Goal: Task Accomplishment & Management: Manage account settings

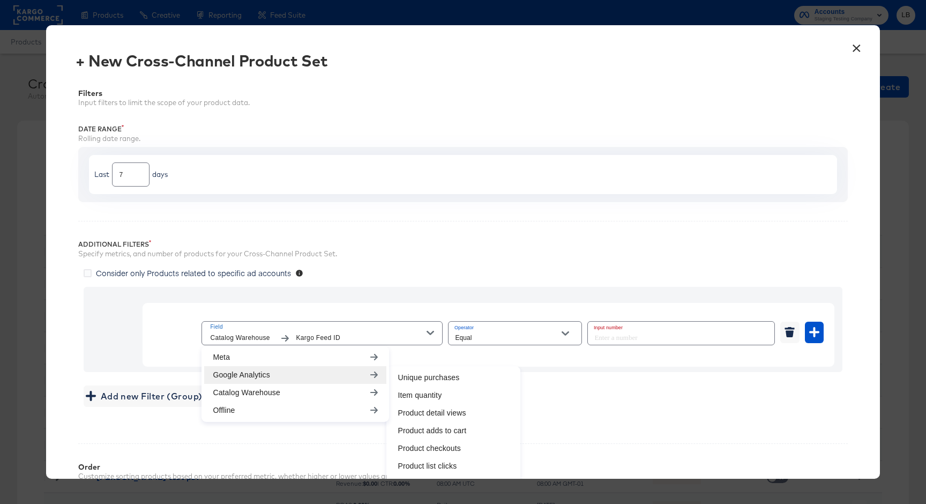
click at [856, 47] on button "×" at bounding box center [857, 45] width 19 height 19
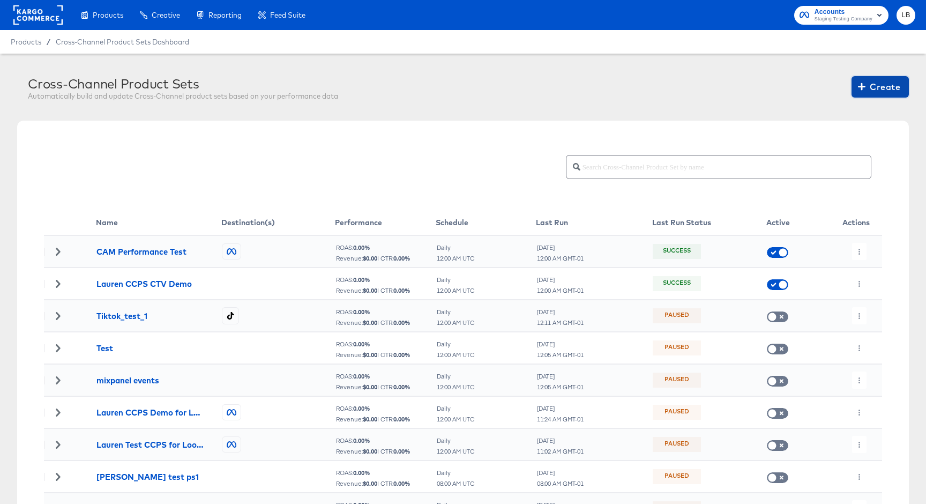
click at [889, 90] on span "Create" at bounding box center [880, 86] width 40 height 15
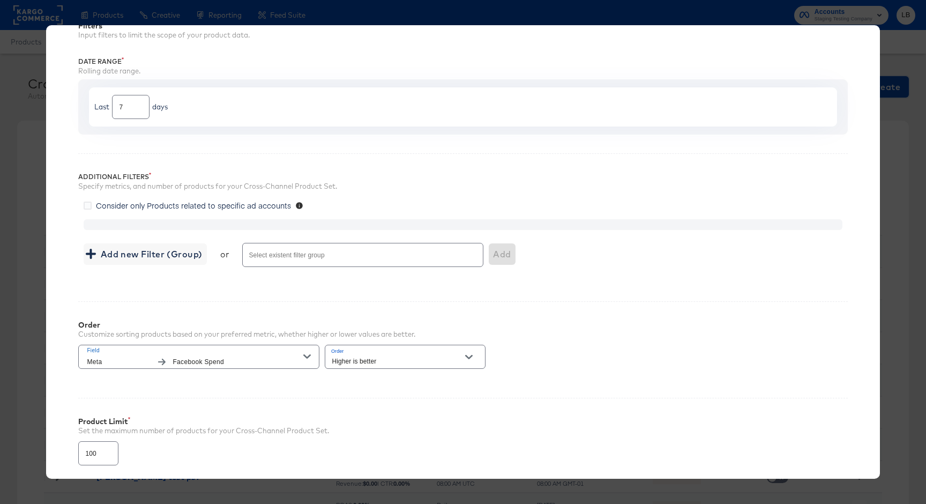
scroll to position [71, 0]
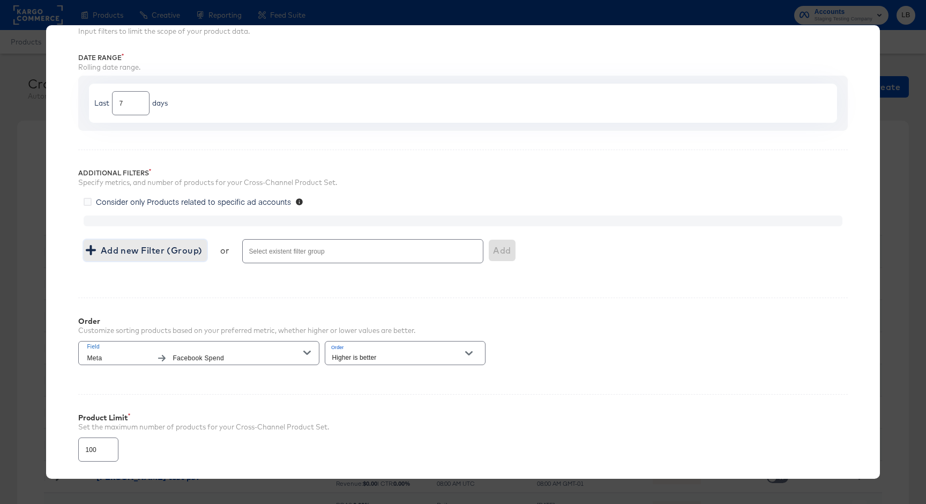
click at [148, 253] on span "Add new Filter (Group)" at bounding box center [145, 250] width 114 height 15
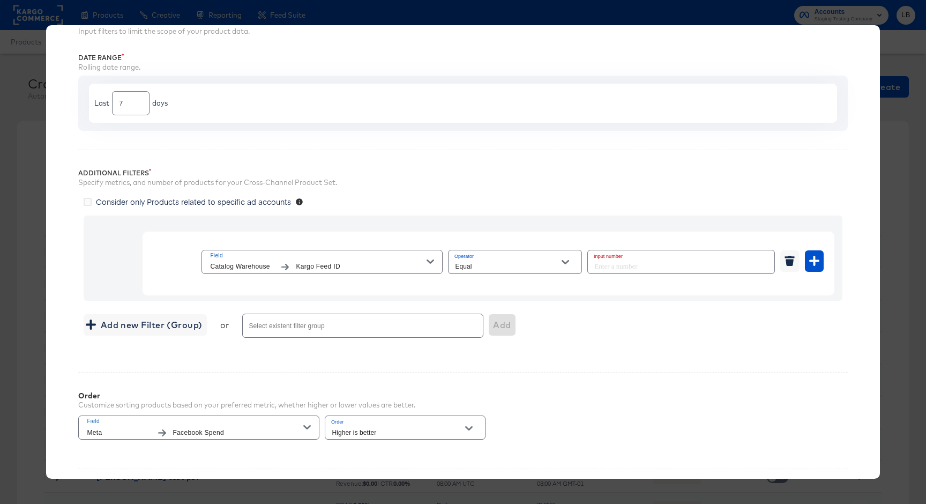
click at [433, 259] on icon "button" at bounding box center [431, 262] width 8 height 8
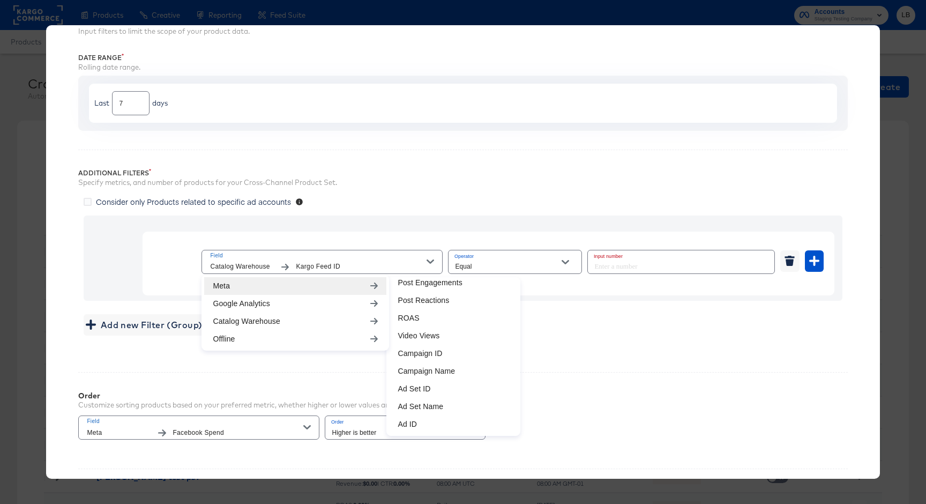
scroll to position [377, 0]
click at [438, 332] on li "Campaign ID" at bounding box center [453, 336] width 129 height 18
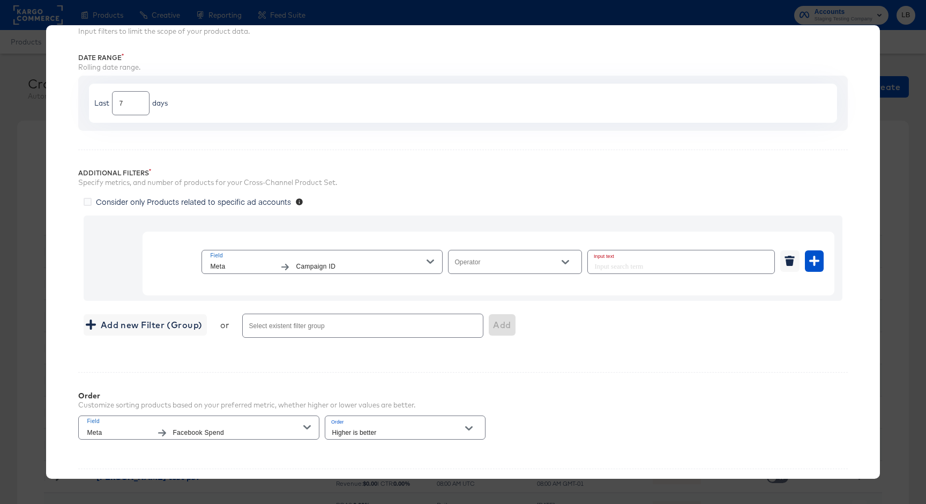
click at [553, 255] on div at bounding box center [515, 262] width 134 height 24
click at [565, 261] on icon "Open" at bounding box center [566, 262] width 8 height 8
click at [503, 284] on li "Equal" at bounding box center [515, 288] width 133 height 17
type input "Equal"
click at [627, 264] on input "text" at bounding box center [681, 261] width 187 height 23
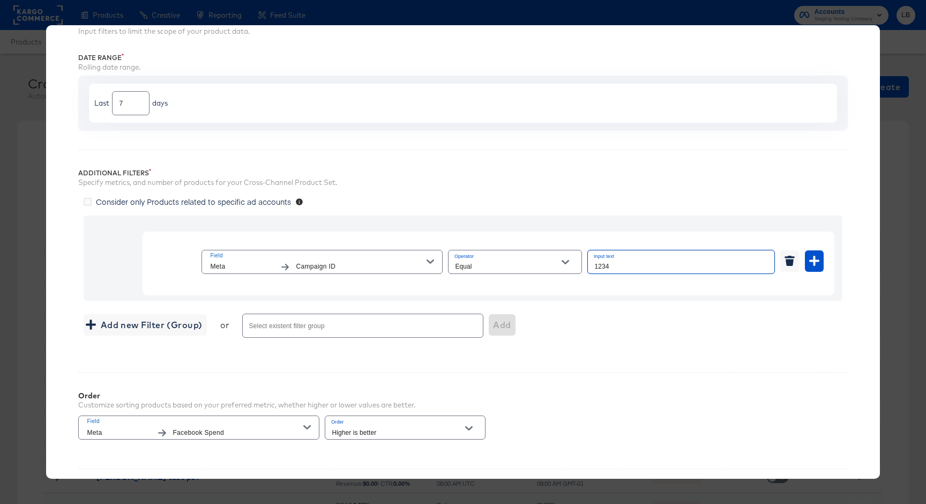
type input "1234"
click at [607, 358] on div "Filters Input filters to limit the scope of your product data. Date Range Rolli…" at bounding box center [462, 282] width 801 height 561
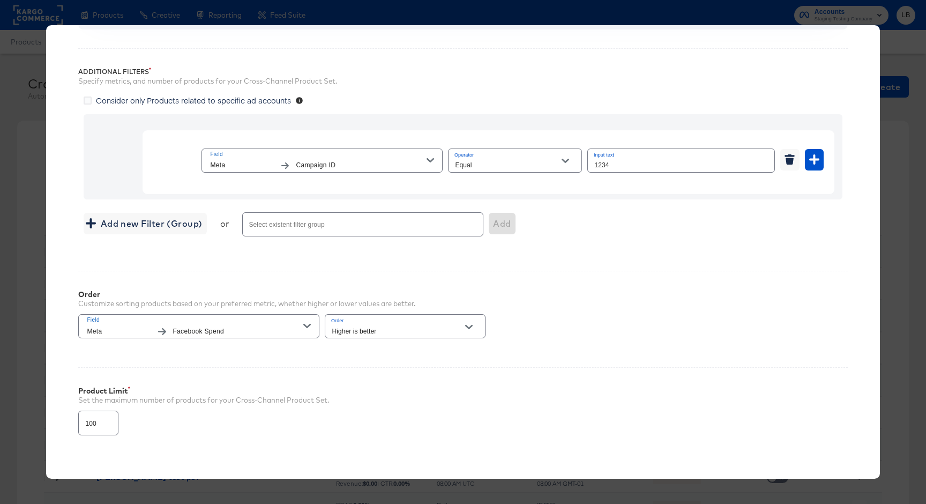
scroll to position [228, 0]
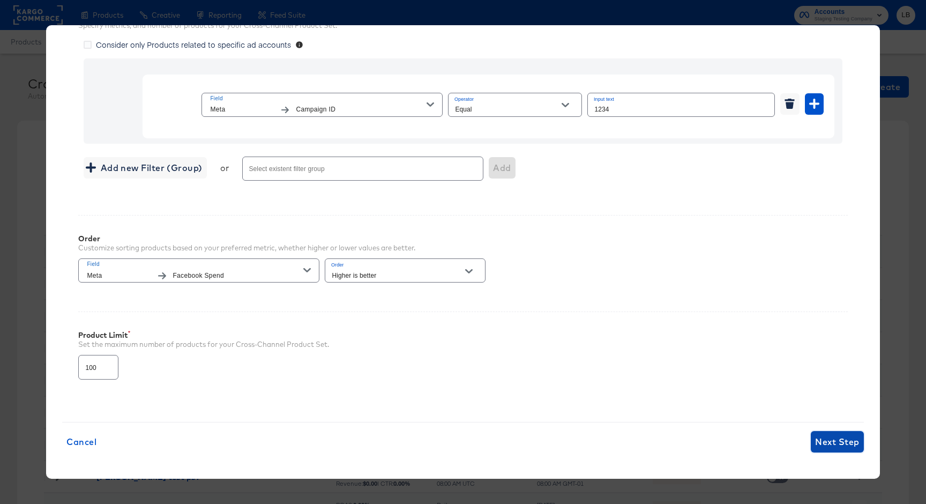
click at [831, 443] on span "Next Step" at bounding box center [837, 441] width 44 height 15
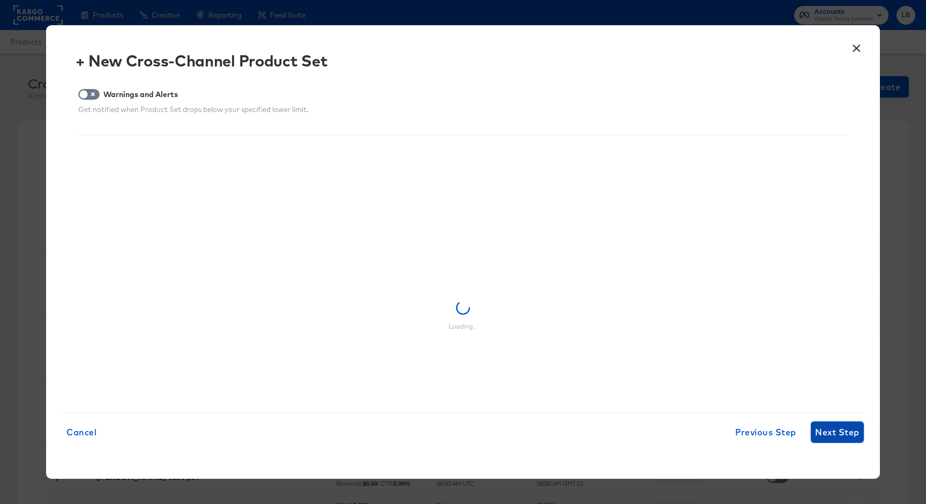
scroll to position [0, 0]
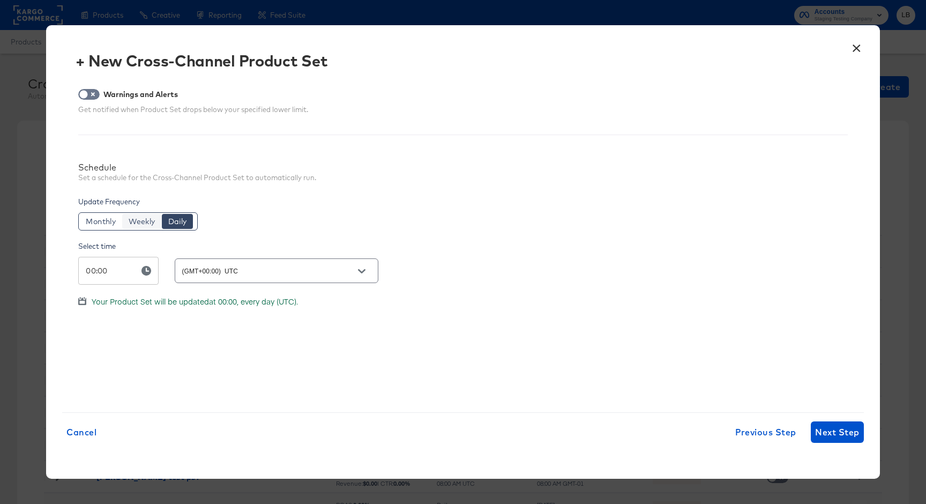
click at [144, 221] on span "Weekly" at bounding box center [142, 221] width 26 height 11
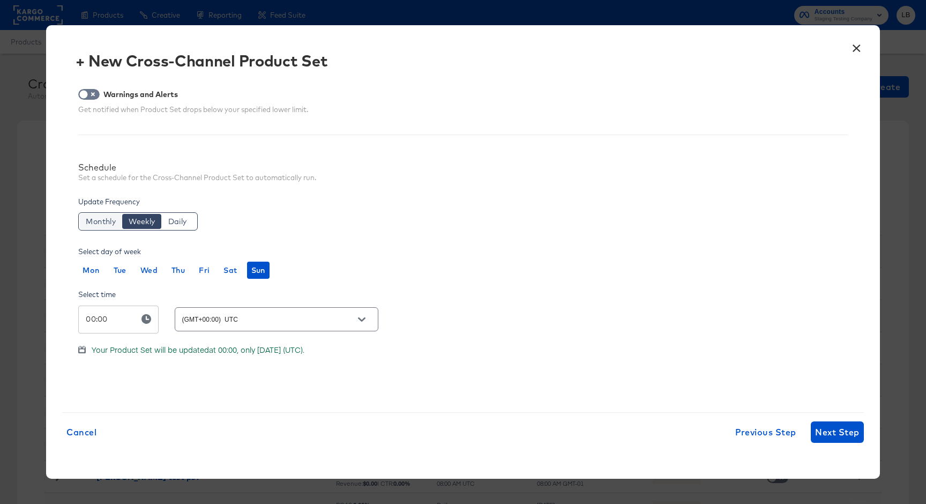
click at [99, 225] on span "Monthly" at bounding box center [101, 221] width 30 height 11
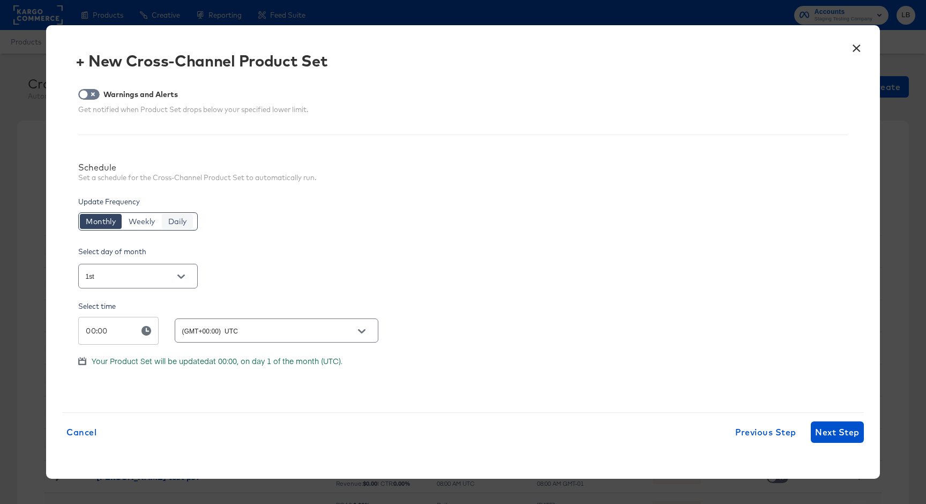
click at [173, 224] on span "Daily" at bounding box center [177, 221] width 19 height 11
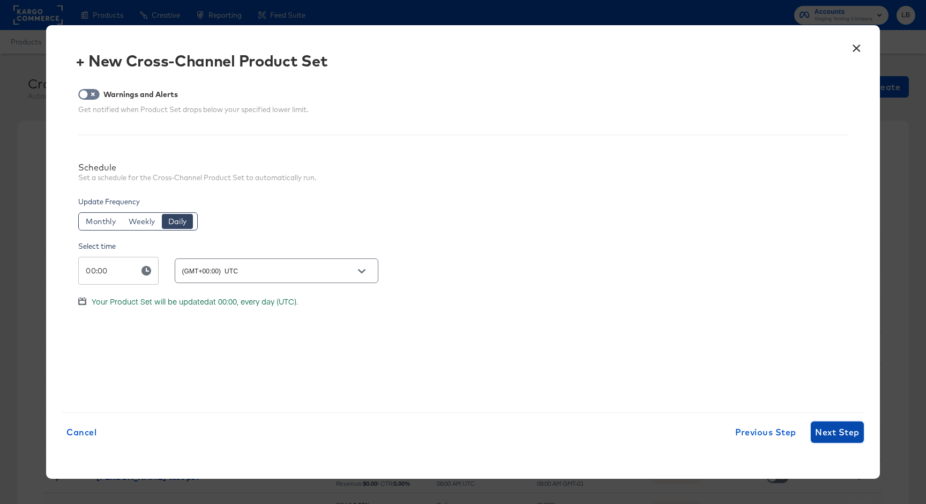
click at [840, 430] on span "Next Step" at bounding box center [837, 432] width 44 height 15
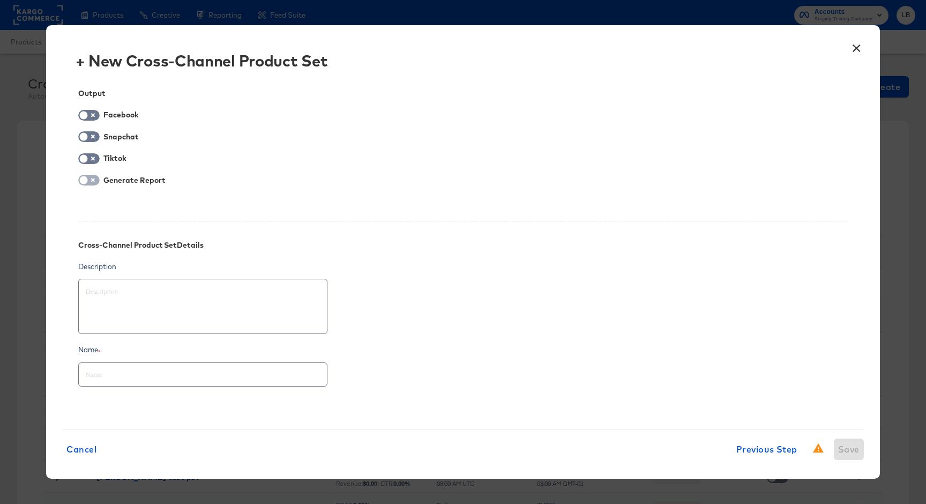
click at [86, 179] on input "checkbox" at bounding box center [84, 182] width 32 height 11
checkbox input "true"
type textarea "x"
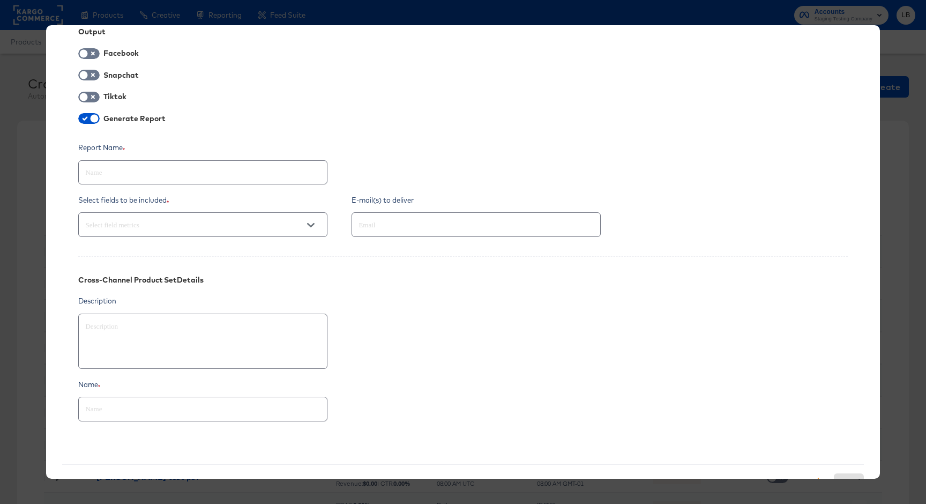
scroll to position [71, 0]
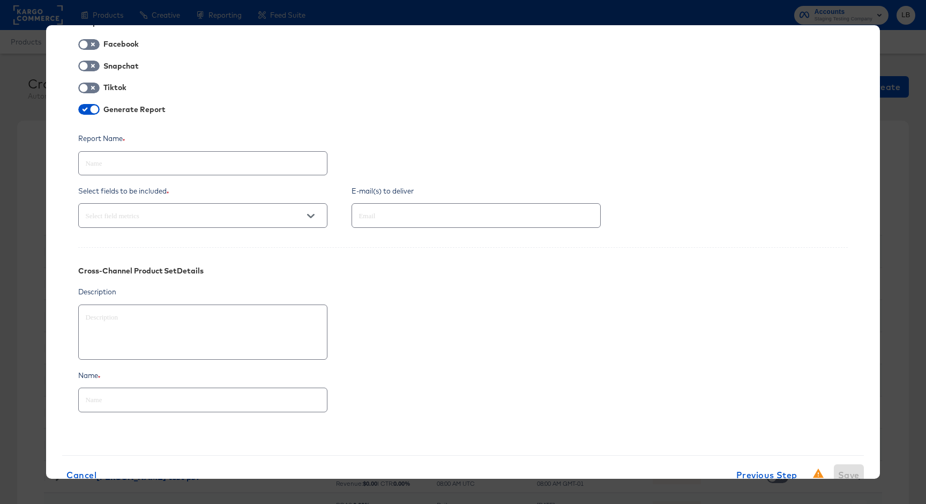
click at [308, 216] on icon "Open" at bounding box center [311, 216] width 8 height 8
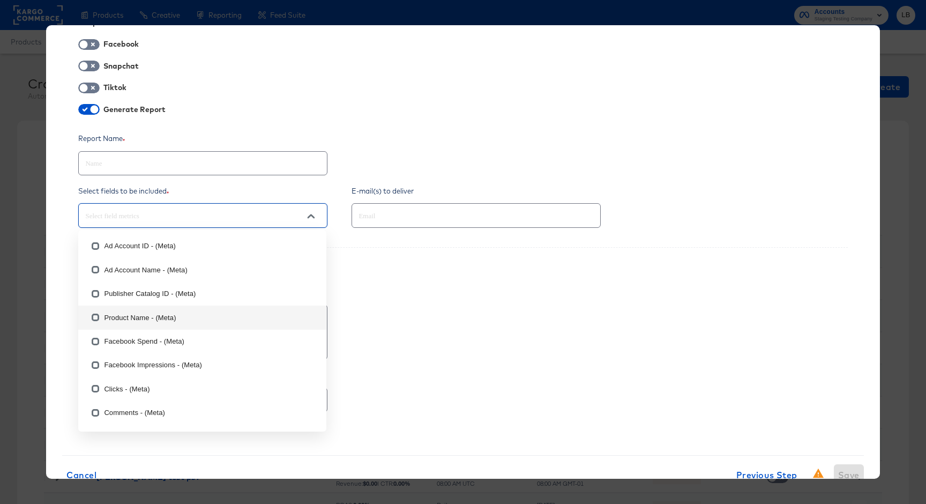
click at [94, 316] on input "checkbox" at bounding box center [95, 319] width 17 height 17
checkbox input "true"
type textarea "x"
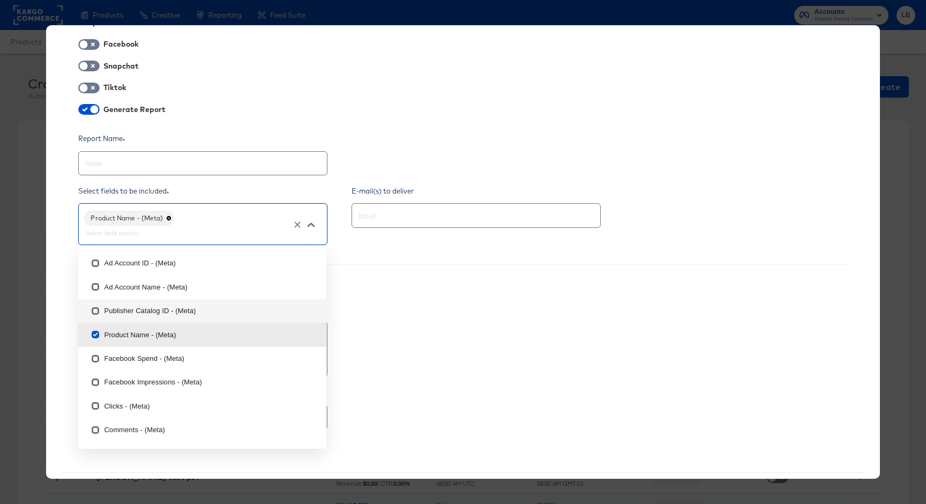
click at [96, 312] on input "checkbox" at bounding box center [95, 312] width 17 height 17
checkbox input "true"
type textarea "x"
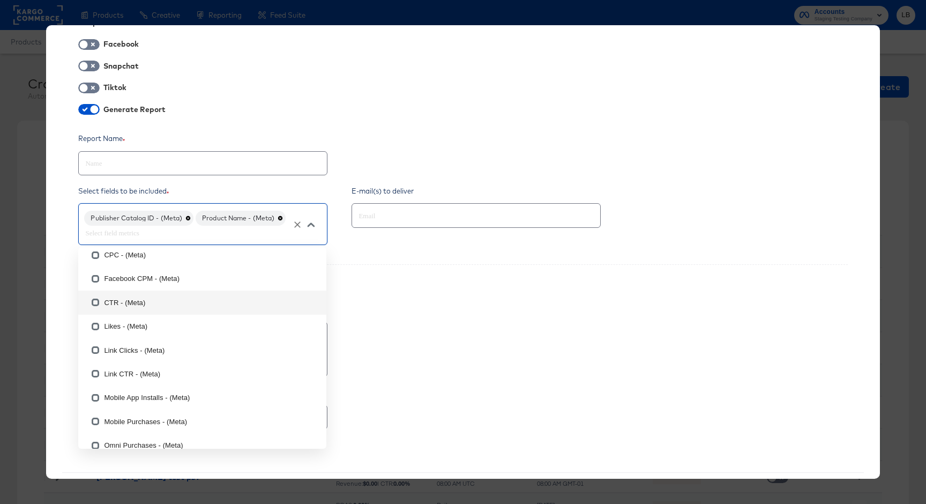
scroll to position [226, 0]
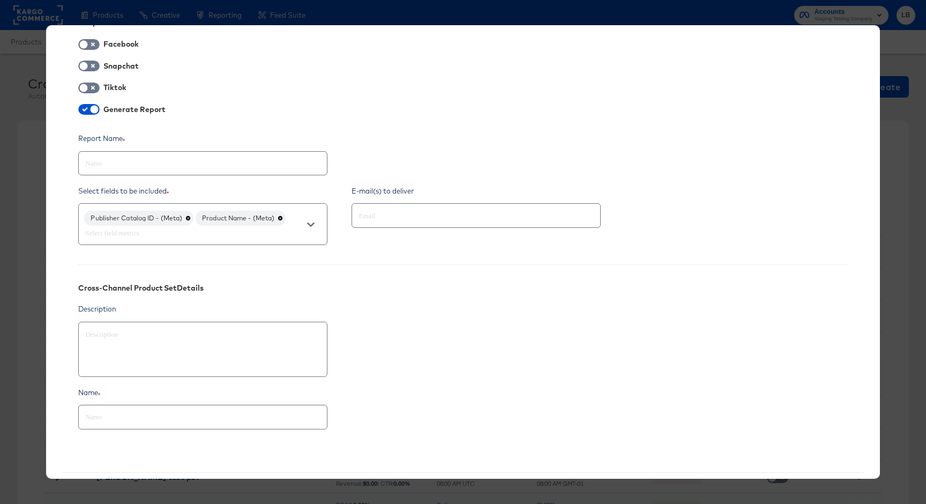
click at [406, 291] on div "Cross-Channel Product Set Details" at bounding box center [462, 280] width 769 height 32
click at [385, 222] on input "text" at bounding box center [460, 216] width 209 height 12
type input "laurenkeenanbrennan@gmail.com"
click at [593, 217] on icon "Clear" at bounding box center [593, 215] width 11 height 11
type textarea "x"
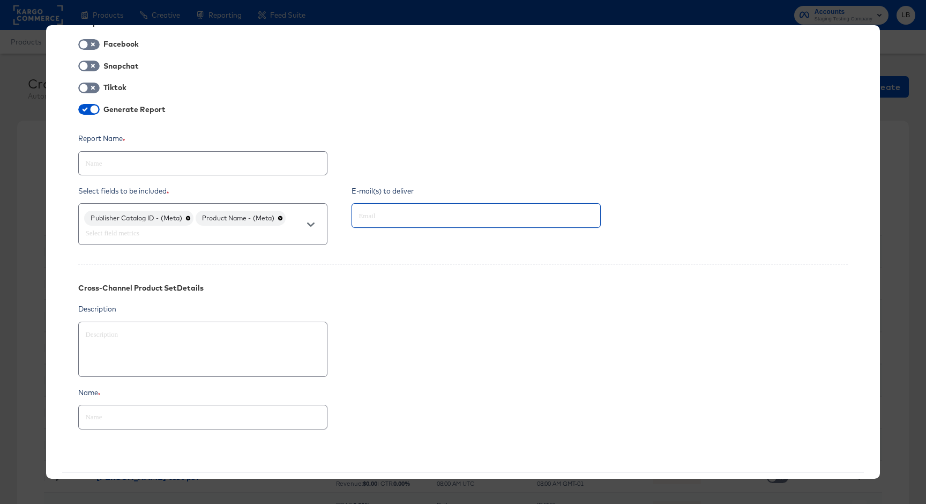
scroll to position [38, 0]
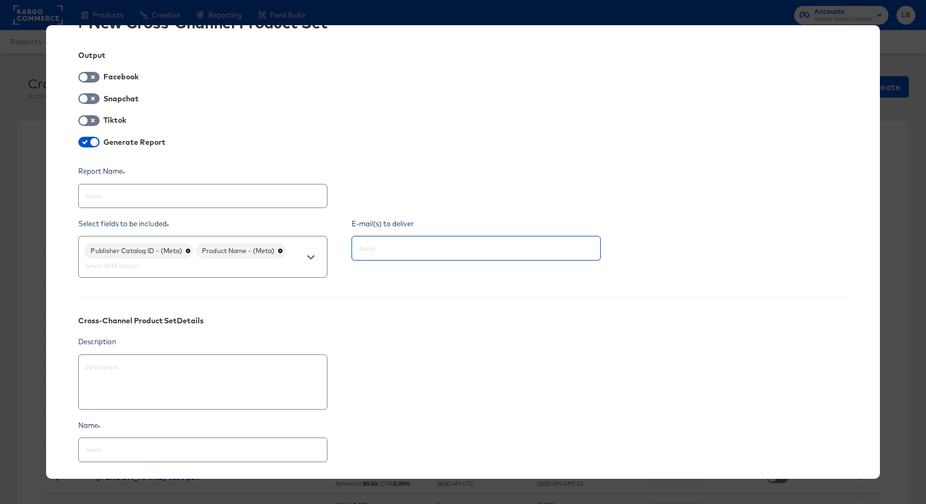
type textarea "x"
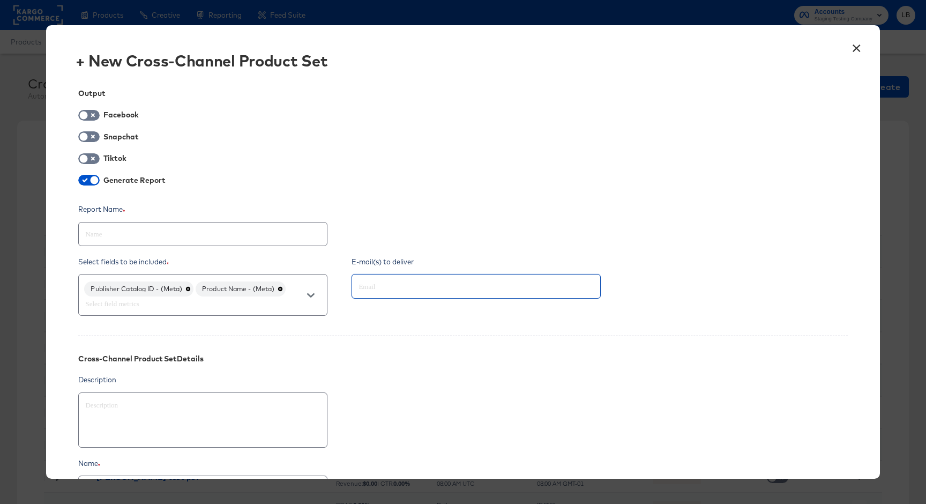
scroll to position [121, 0]
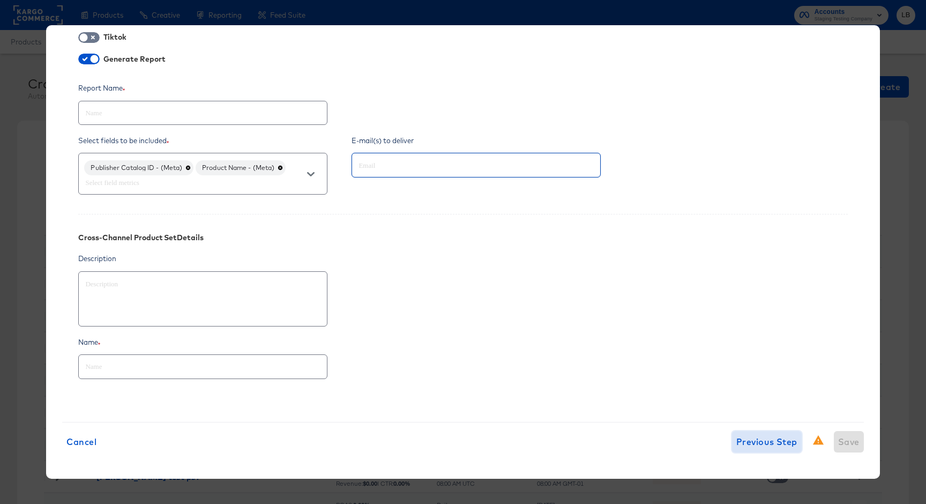
click at [749, 442] on span "Previous Step" at bounding box center [767, 441] width 61 height 15
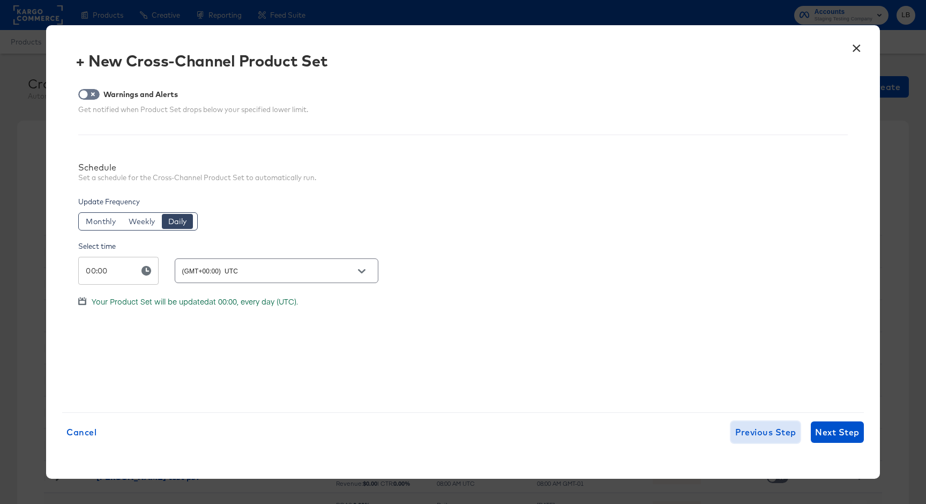
click at [758, 436] on span "Previous Step" at bounding box center [766, 432] width 61 height 15
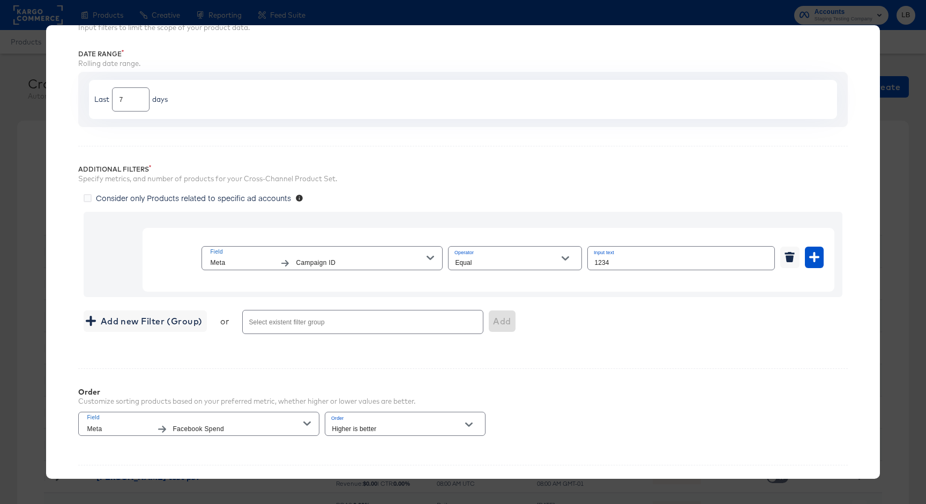
scroll to position [126, 0]
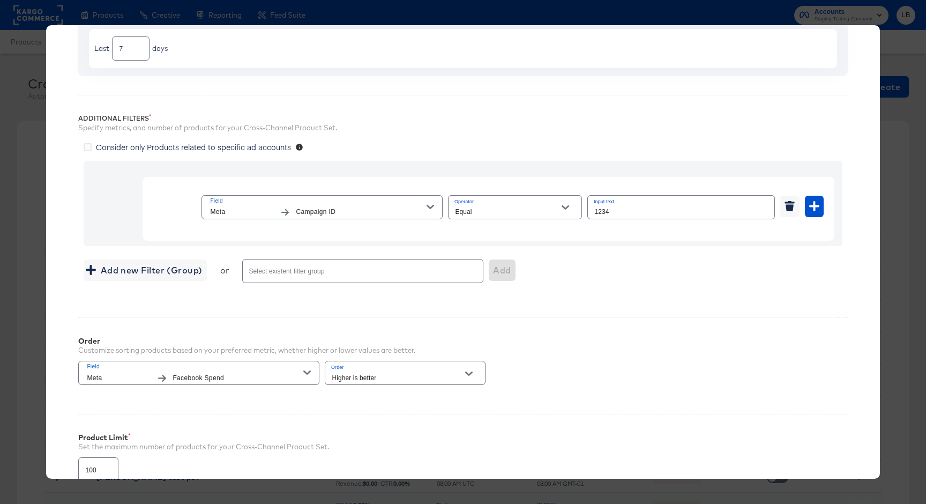
click at [429, 205] on icon "button" at bounding box center [431, 207] width 8 height 8
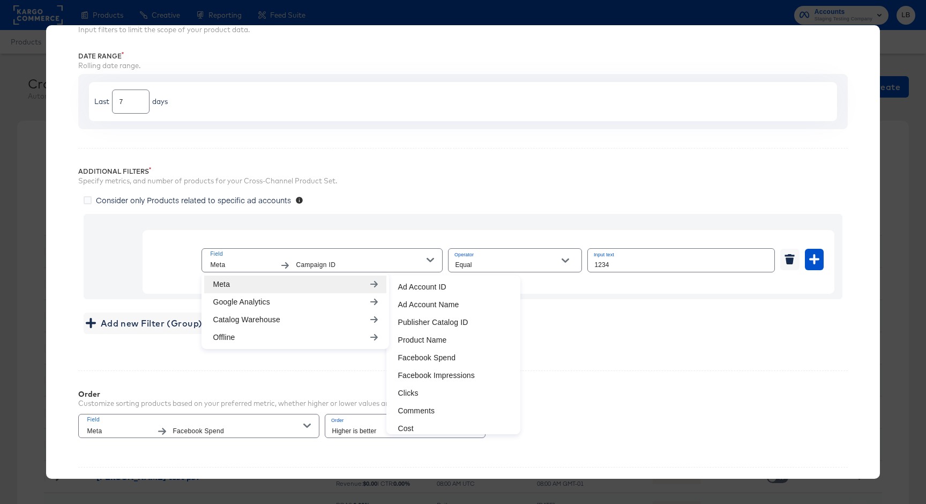
scroll to position [228, 0]
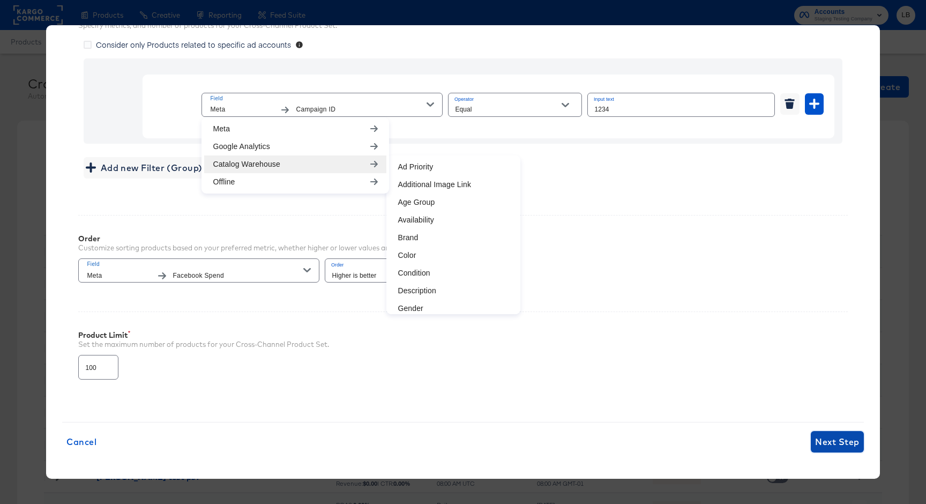
click at [850, 444] on span "Next Step" at bounding box center [837, 441] width 44 height 15
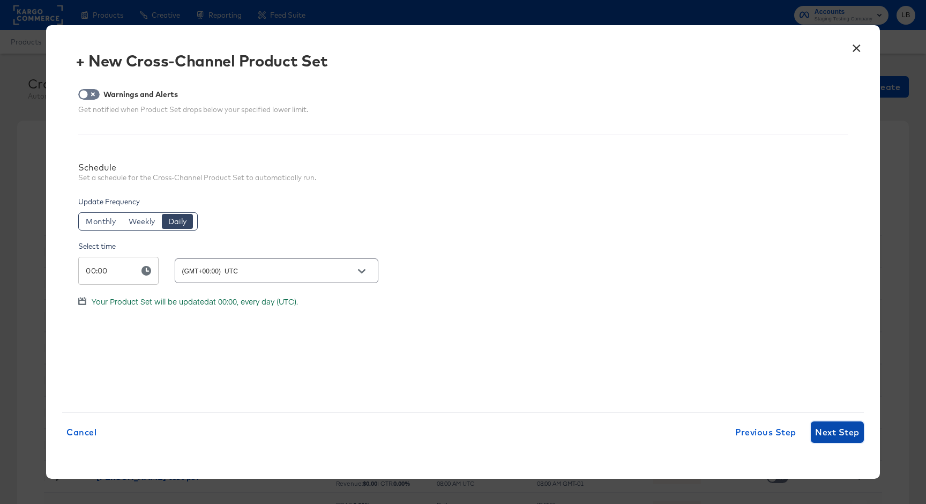
scroll to position [0, 0]
click at [835, 428] on span "Next Step" at bounding box center [837, 432] width 44 height 15
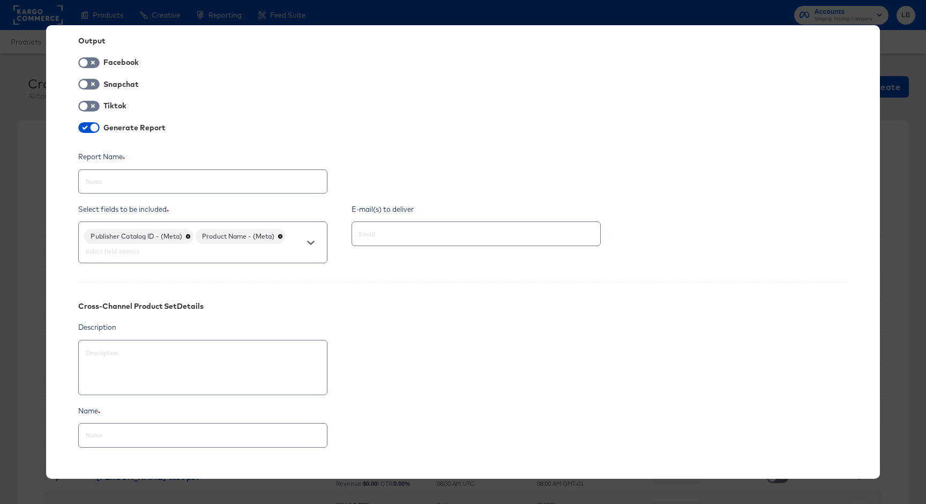
scroll to position [121, 0]
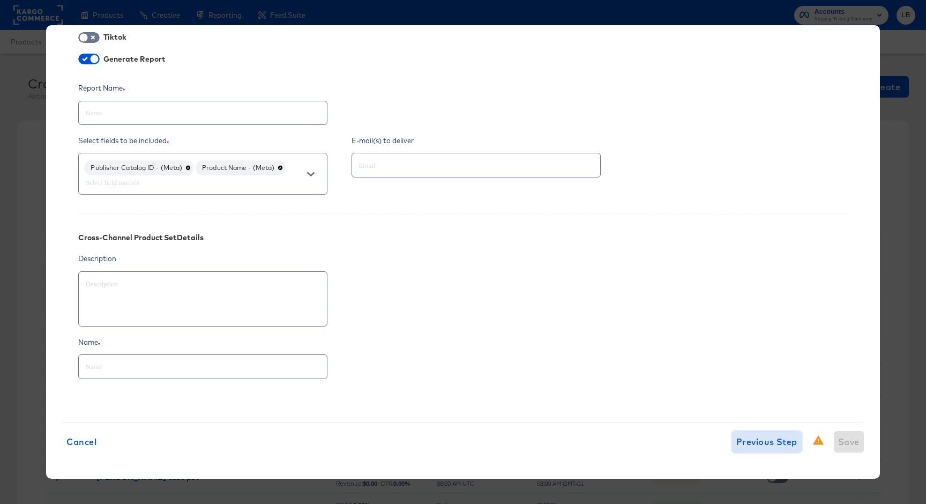
click at [774, 443] on span "Previous Step" at bounding box center [767, 441] width 61 height 15
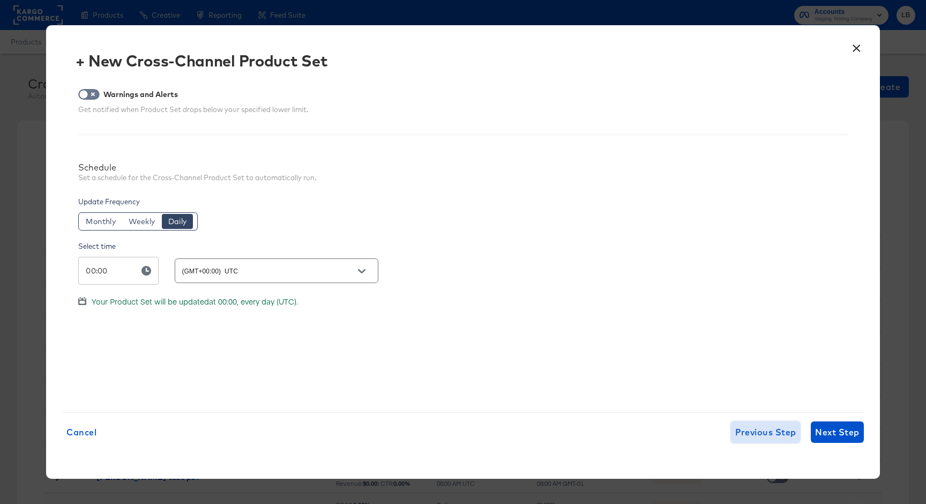
scroll to position [0, 0]
click at [761, 435] on span "Previous Step" at bounding box center [766, 432] width 61 height 15
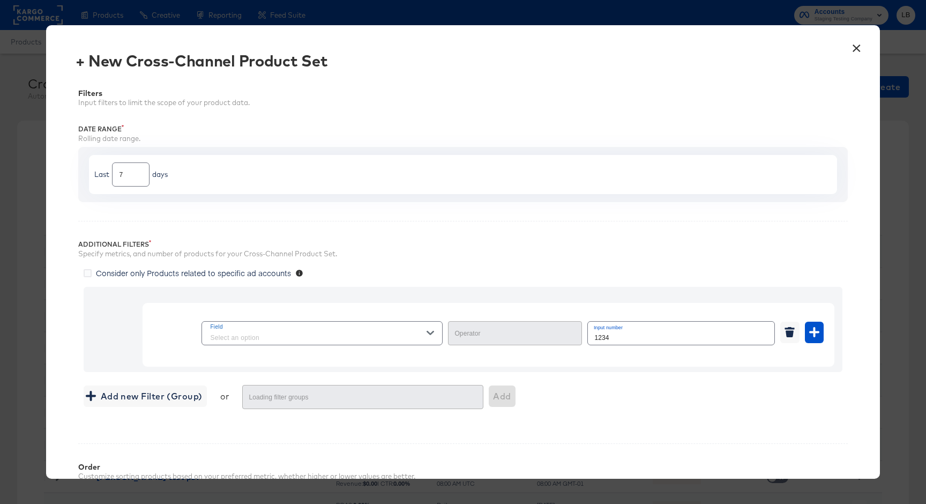
type input "Equal"
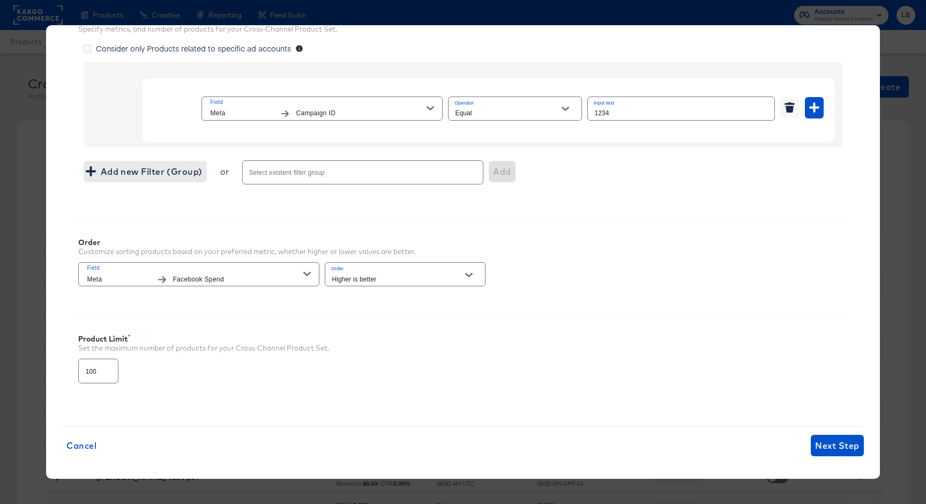
scroll to position [228, 0]
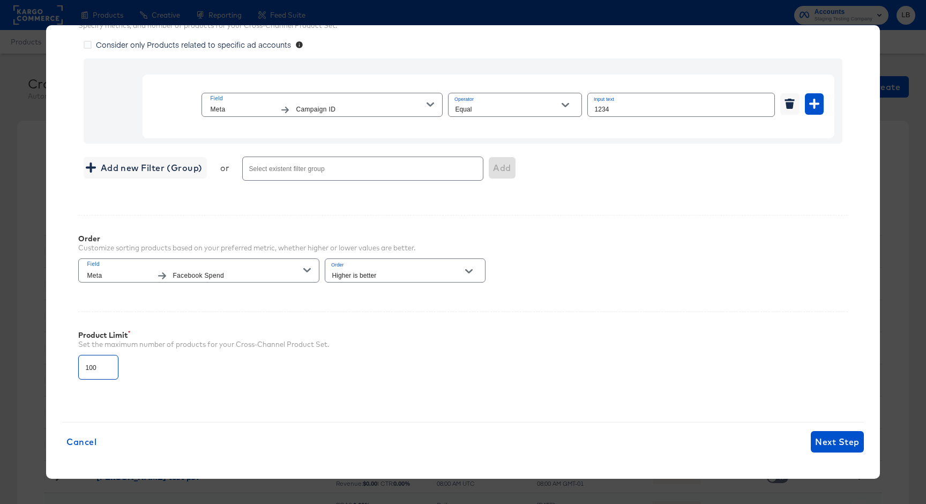
click at [99, 368] on input "100" at bounding box center [98, 362] width 39 height 23
type input "10000"
click at [841, 442] on span "Next Step" at bounding box center [837, 441] width 44 height 15
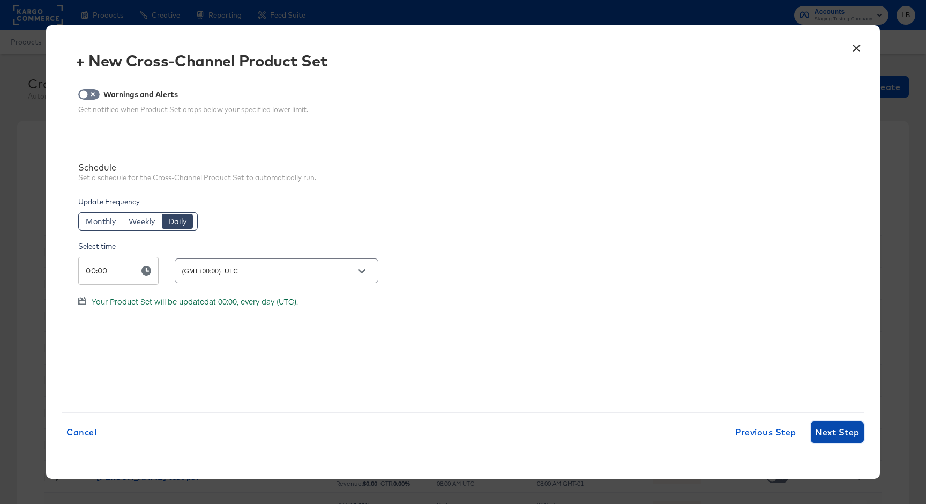
click at [842, 436] on span "Next Step" at bounding box center [837, 432] width 44 height 15
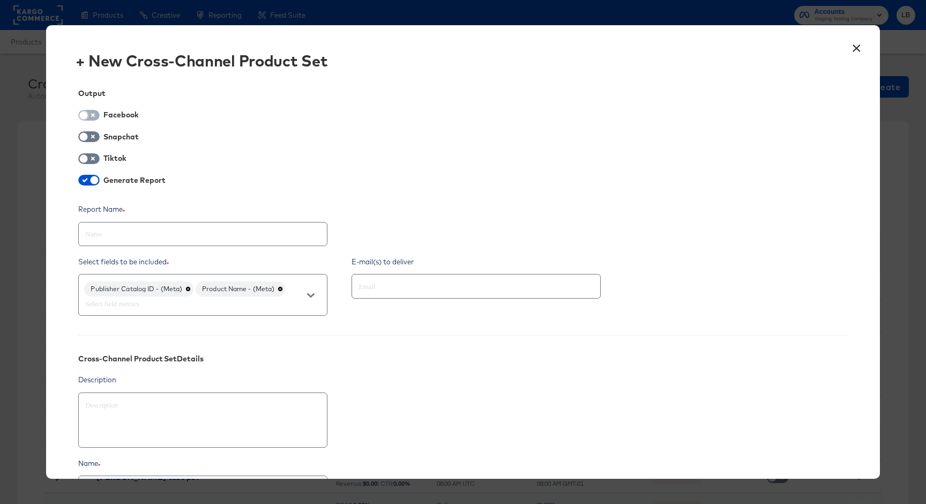
click at [89, 116] on input "checkbox" at bounding box center [84, 118] width 32 height 11
checkbox input "true"
type textarea "x"
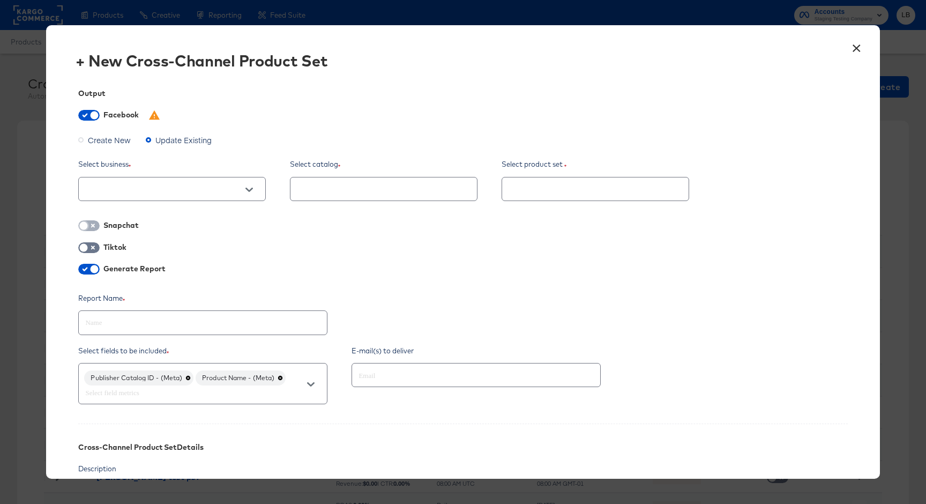
click at [92, 226] on input "checkbox" at bounding box center [84, 228] width 32 height 11
checkbox input "true"
type textarea "x"
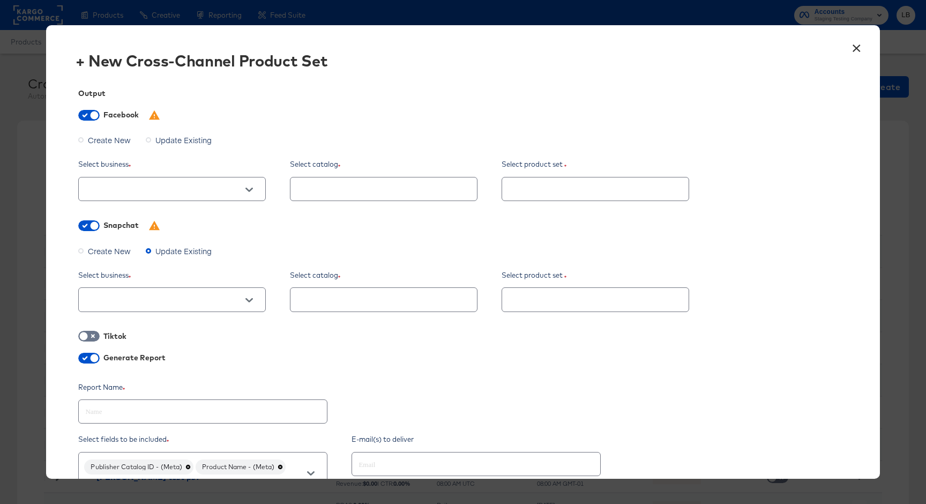
click at [91, 332] on span at bounding box center [88, 336] width 21 height 11
click at [90, 337] on input "checkbox" at bounding box center [84, 338] width 32 height 11
checkbox input "true"
type textarea "x"
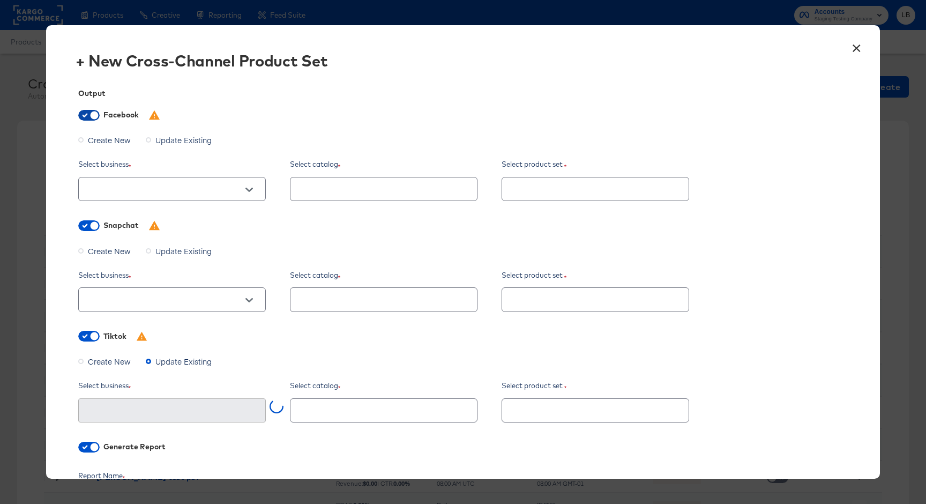
click at [89, 117] on input "checkbox" at bounding box center [94, 118] width 32 height 11
checkbox input "false"
type textarea "x"
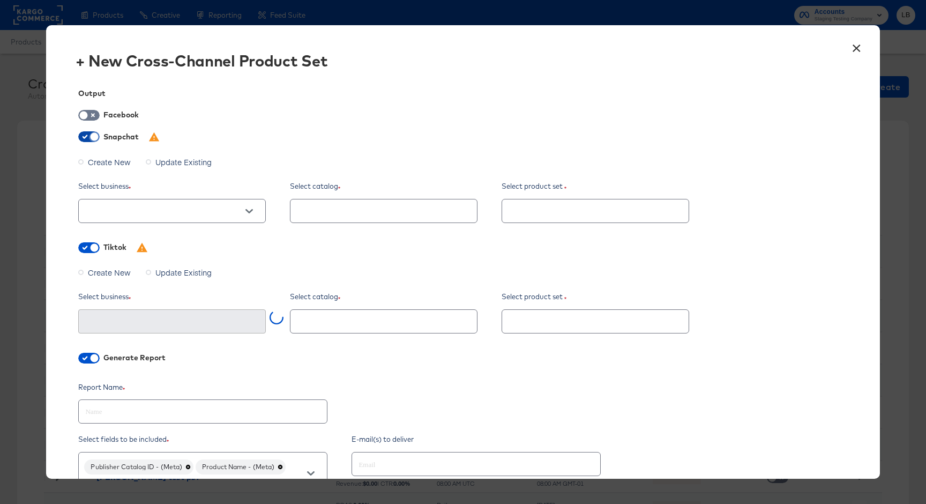
click at [91, 137] on input "checkbox" at bounding box center [94, 139] width 32 height 11
checkbox input "false"
type textarea "x"
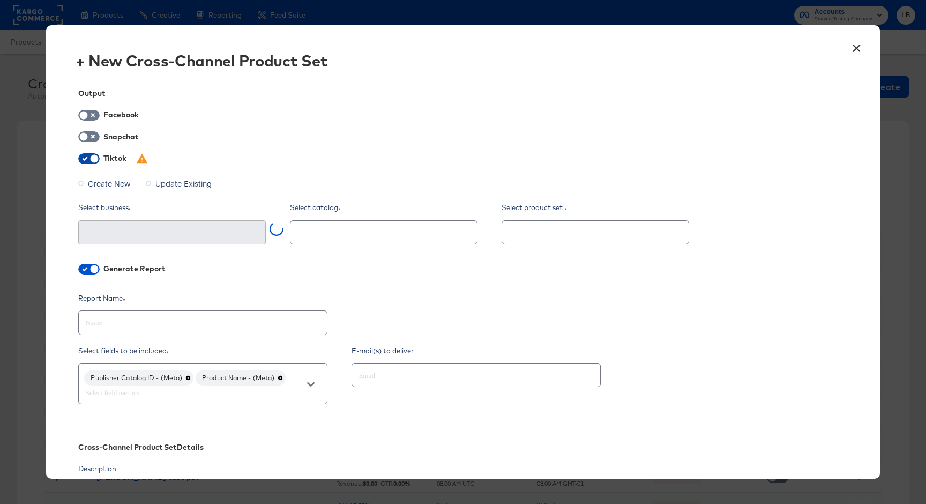
click at [91, 159] on input "checkbox" at bounding box center [94, 161] width 32 height 11
checkbox input "false"
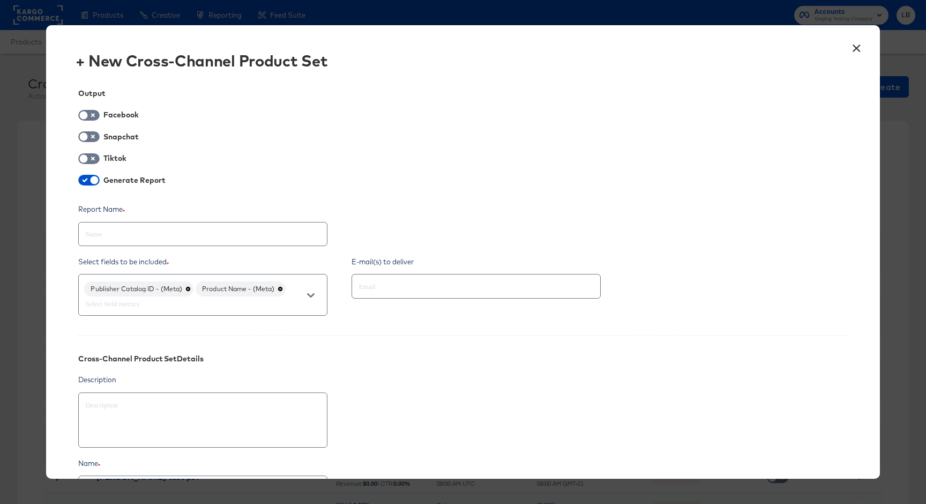
type textarea "x"
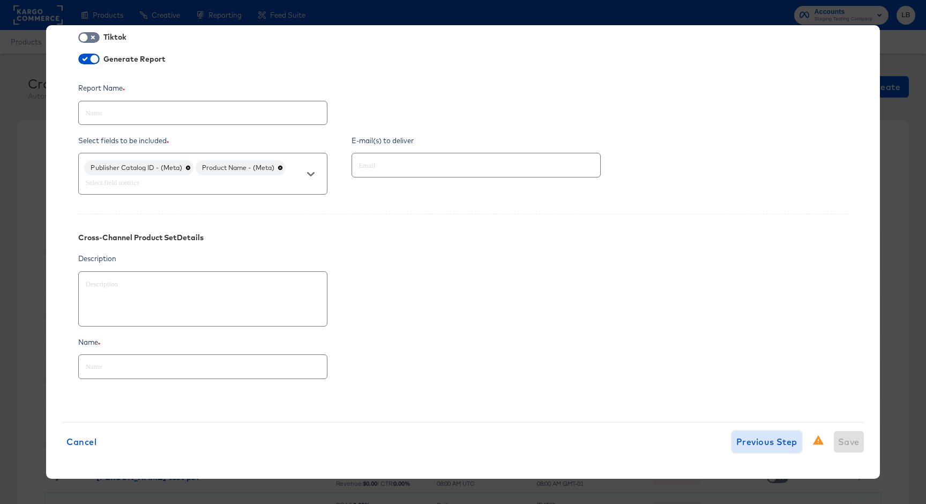
click at [766, 438] on span "Previous Step" at bounding box center [767, 441] width 61 height 15
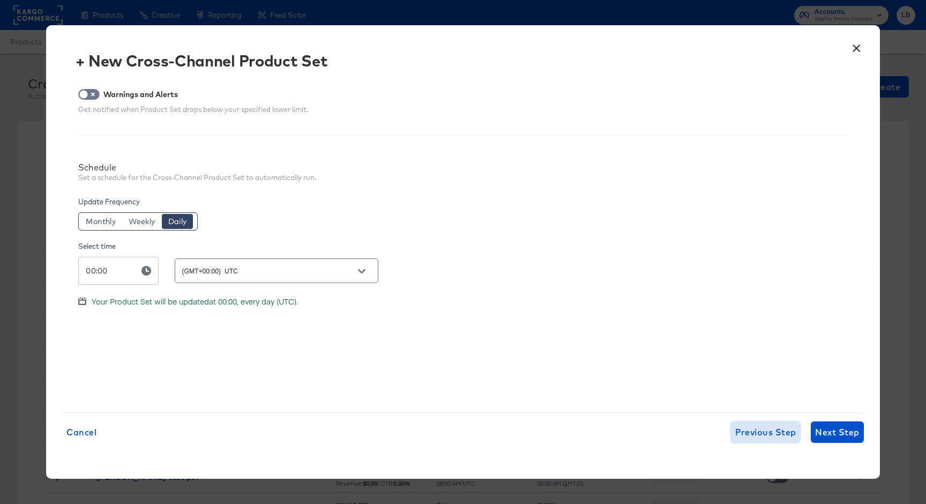
click at [766, 438] on span "Previous Step" at bounding box center [766, 432] width 61 height 15
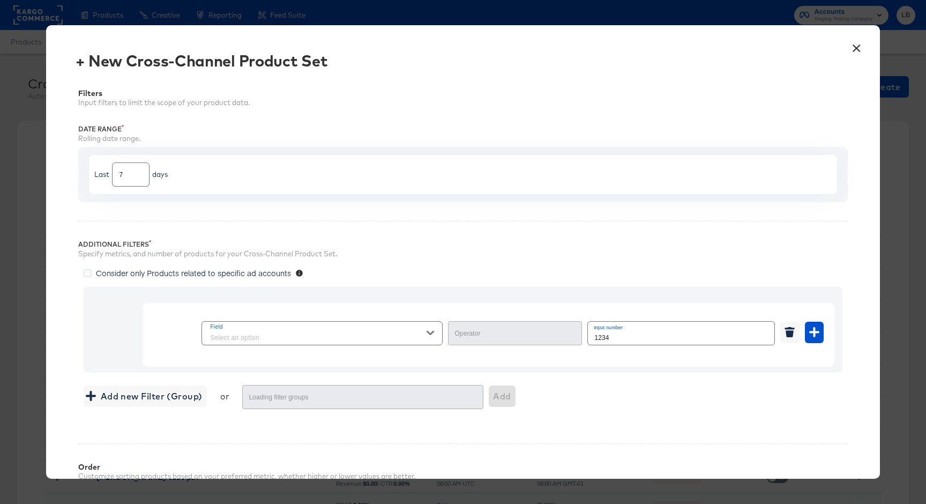
type input "Equal"
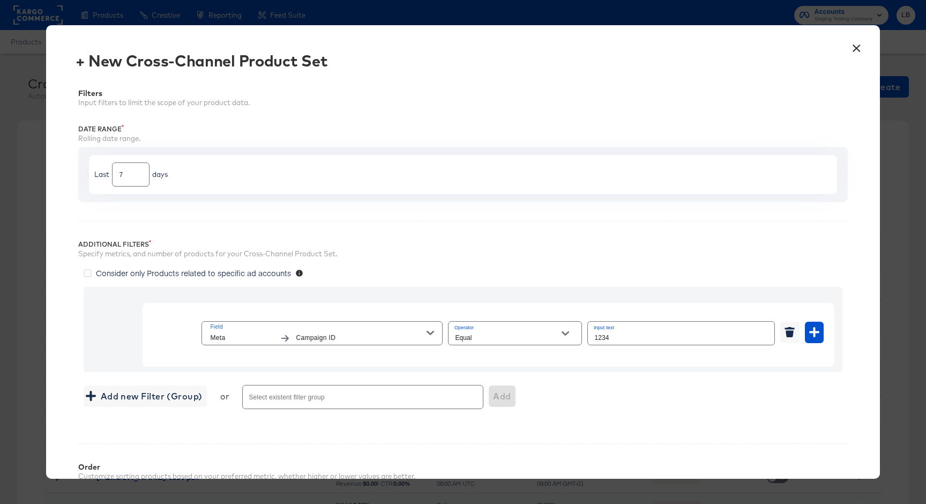
click at [428, 333] on icon "button" at bounding box center [431, 333] width 8 height 8
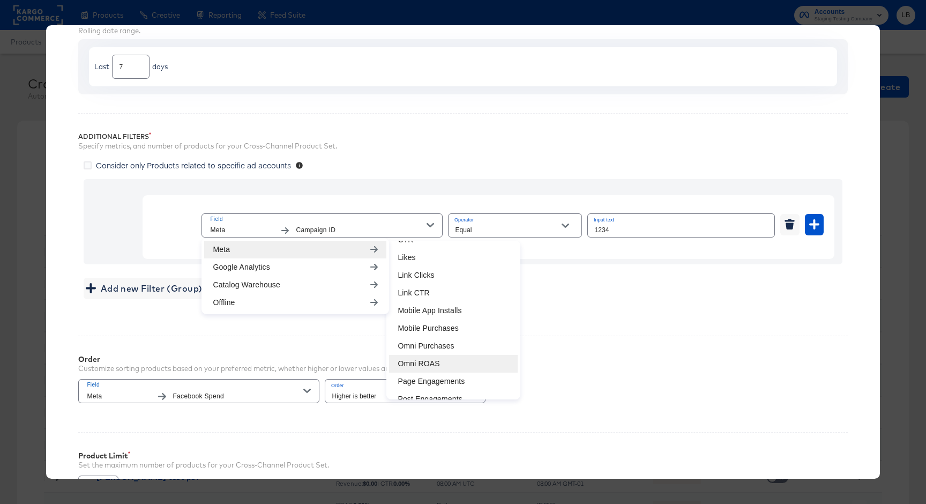
scroll to position [206, 0]
click at [895, 49] on div "× + New Cross-Channel Product Set Filters Input filters to limit the scope of y…" at bounding box center [463, 252] width 926 height 504
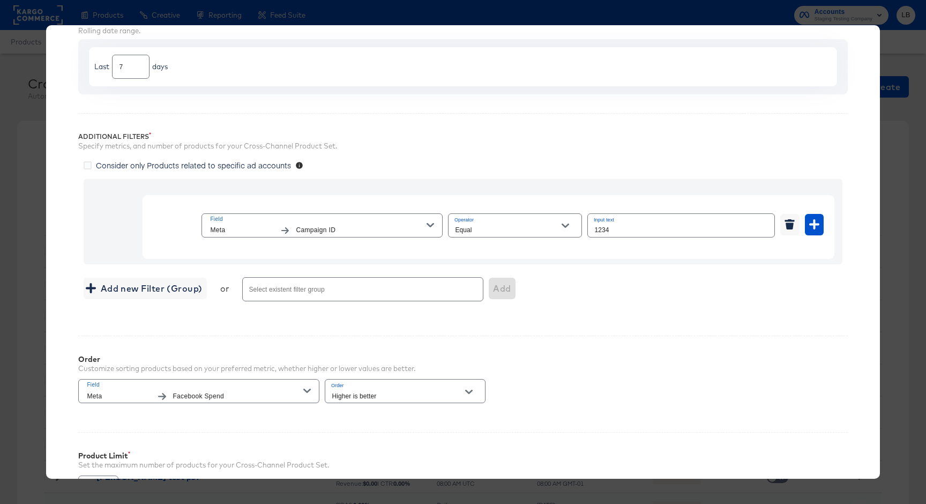
click at [858, 35] on div "Filters Input filters to limit the scope of your product data. Date Range Rolli…" at bounding box center [462, 245] width 801 height 561
click at [907, 56] on div "× + New Cross-Channel Product Set Filters Input filters to limit the scope of y…" at bounding box center [463, 252] width 926 height 504
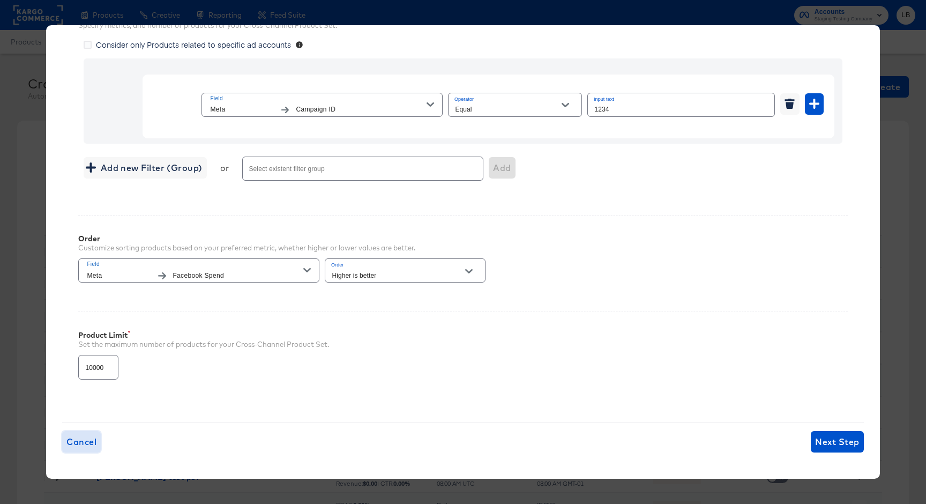
click at [81, 442] on span "Cancel" at bounding box center [81, 441] width 30 height 15
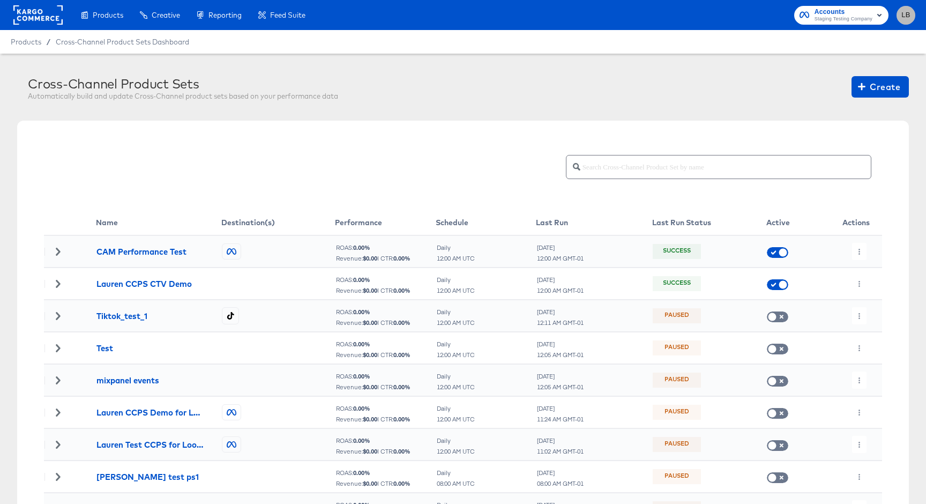
click at [907, 14] on span "LB" at bounding box center [906, 15] width 10 height 12
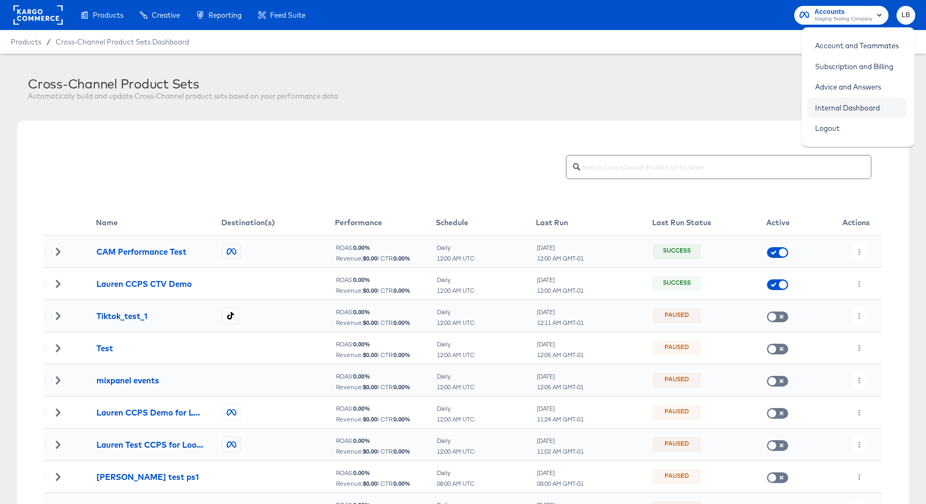
click at [857, 109] on link "Internal Dashboard" at bounding box center [847, 107] width 81 height 19
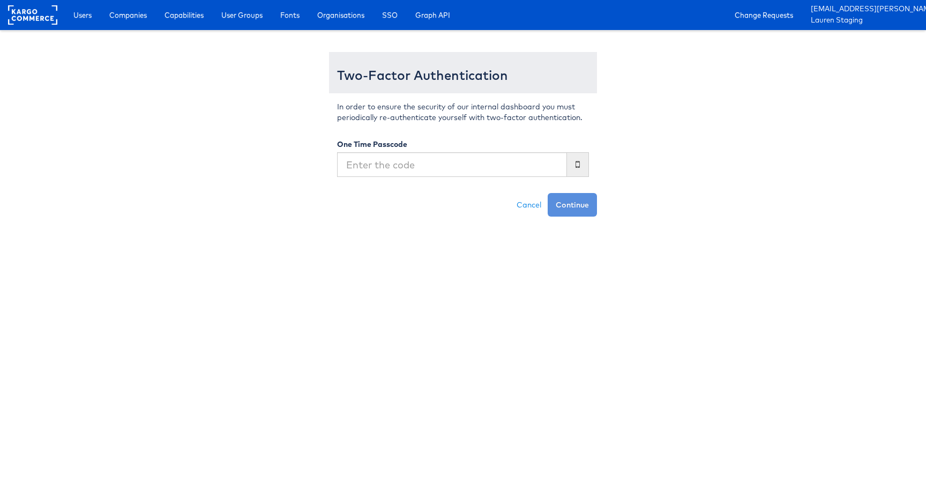
click at [470, 163] on input "text" at bounding box center [452, 164] width 230 height 25
click at [404, 166] on input "text" at bounding box center [452, 164] width 230 height 25
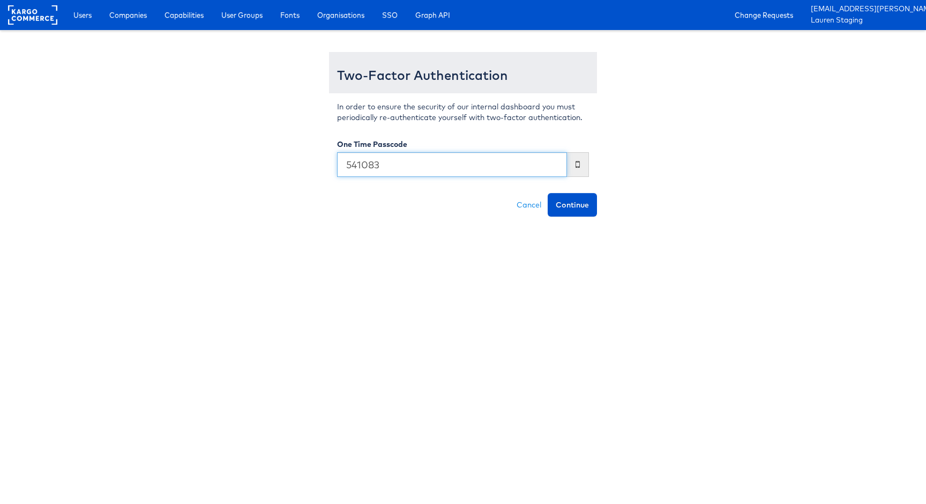
type input "541083"
click at [548, 193] on button "Continue" at bounding box center [572, 205] width 49 height 24
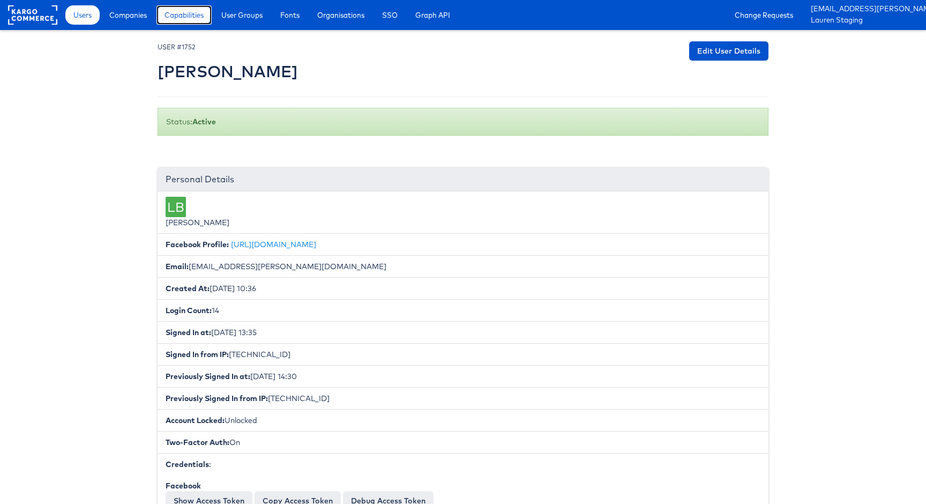
click at [180, 9] on link "Capabilities" at bounding box center [184, 14] width 55 height 19
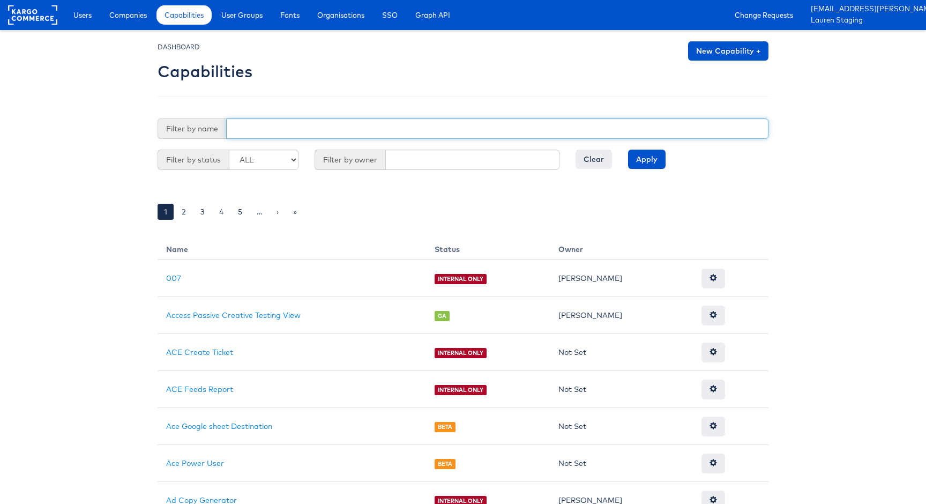
click at [295, 127] on input "text" at bounding box center [497, 128] width 543 height 20
click at [628, 150] on input "Apply" at bounding box center [647, 159] width 38 height 19
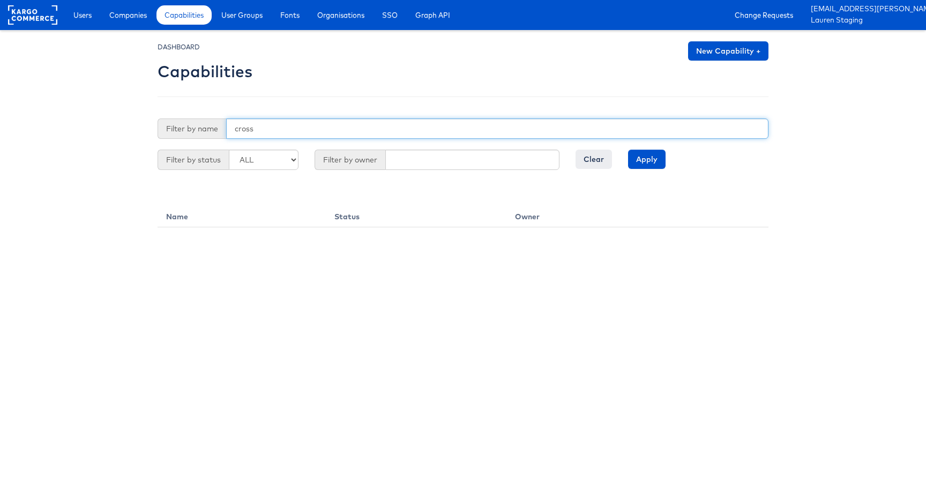
type input "cross"
click at [628, 150] on input "Apply" at bounding box center [647, 159] width 38 height 19
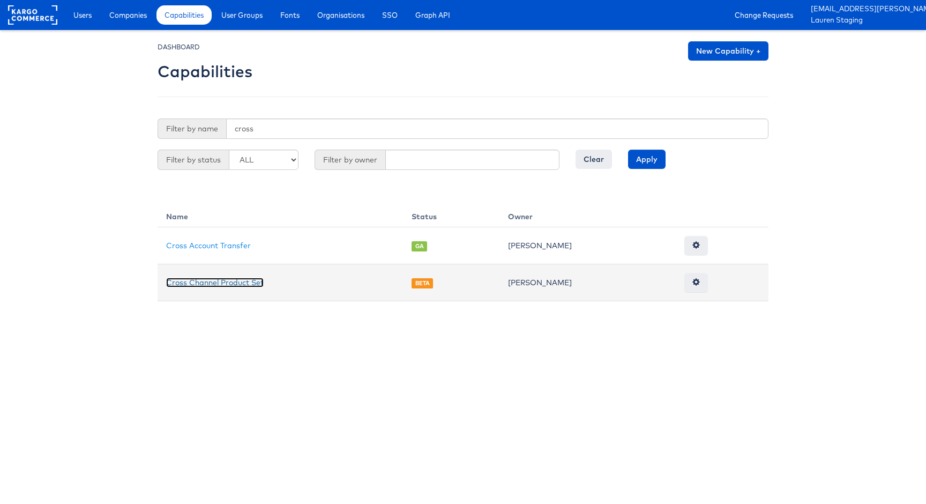
click at [219, 286] on link "Cross Channel Product Set" at bounding box center [215, 283] width 98 height 10
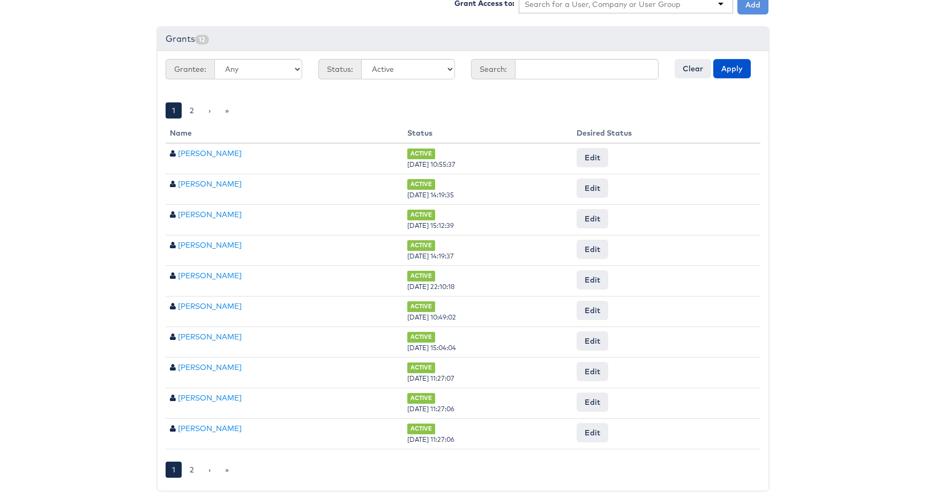
scroll to position [388, 0]
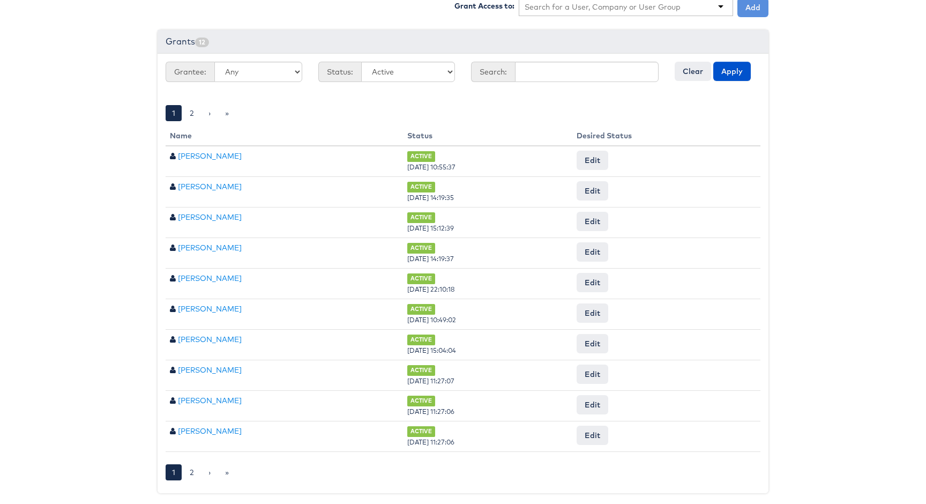
click at [592, 9] on div at bounding box center [626, 7] width 214 height 18
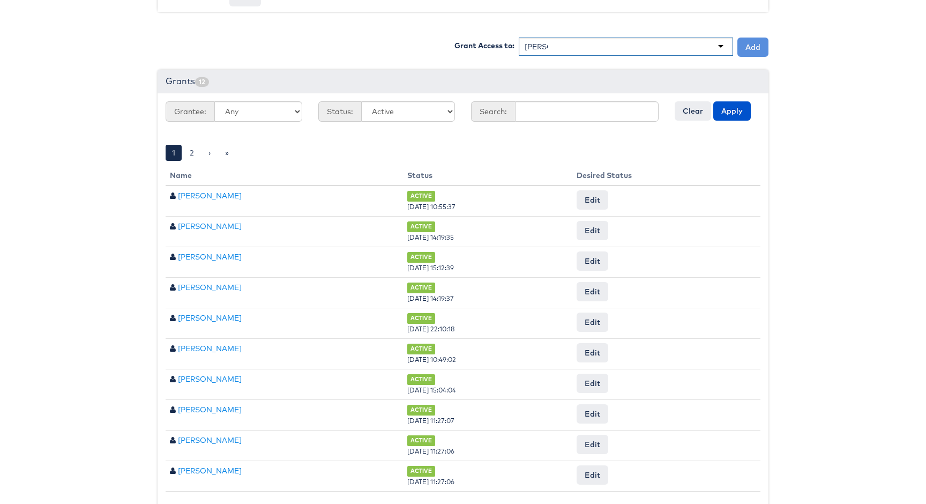
scroll to position [337, 0]
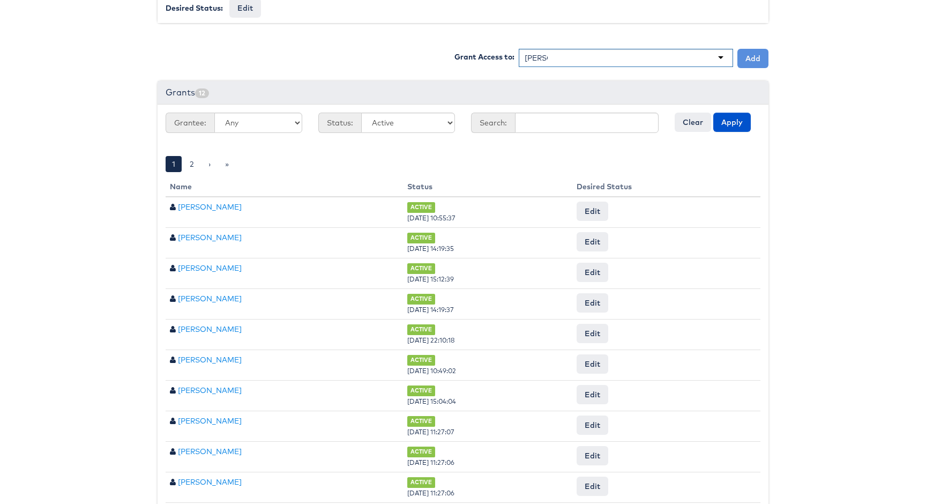
click at [583, 60] on div "[PERSON_NAME]" at bounding box center [626, 58] width 214 height 18
type input "[PERSON_NAME]"
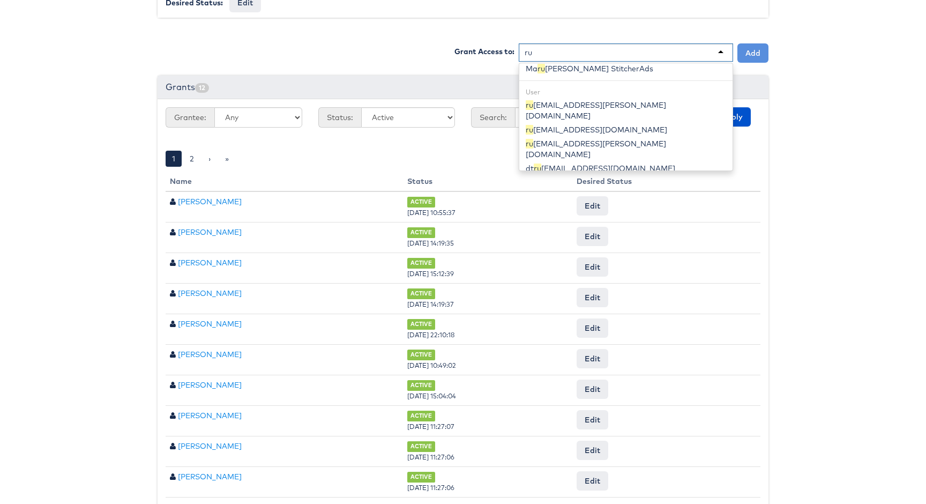
scroll to position [330, 0]
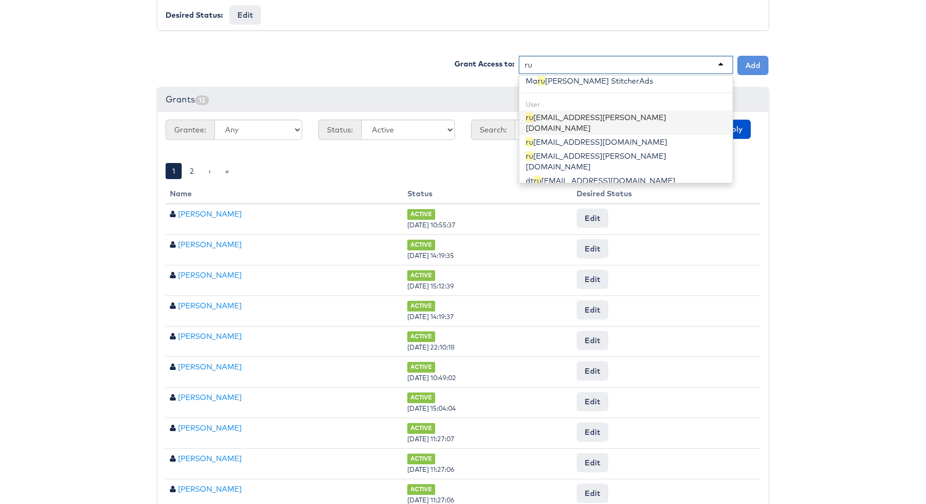
type input "ru"
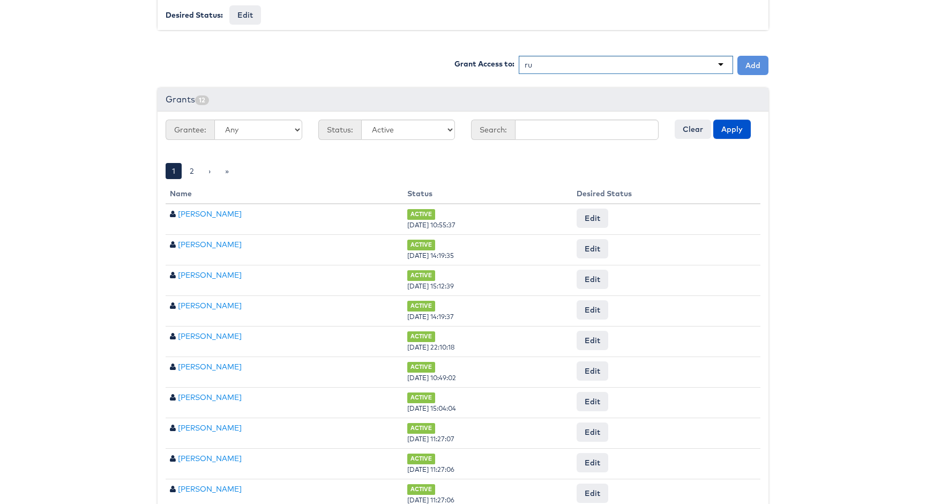
scroll to position [15, 0]
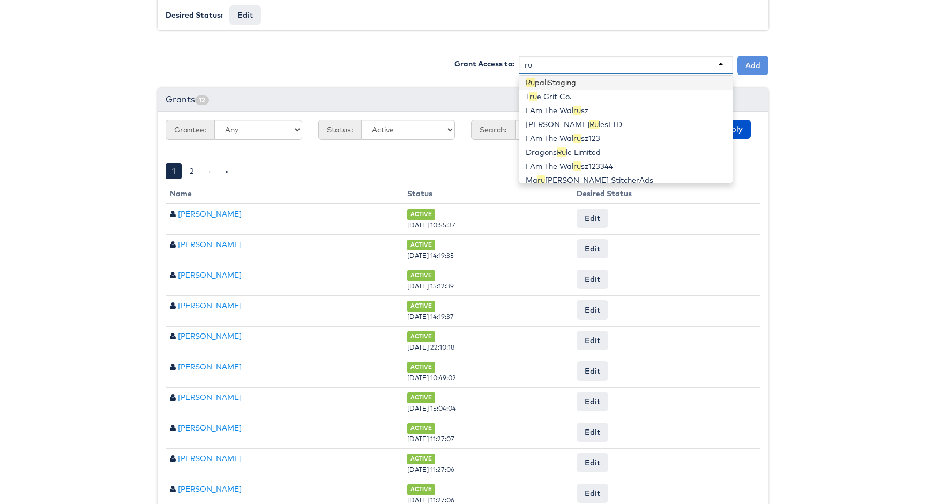
type input "r"
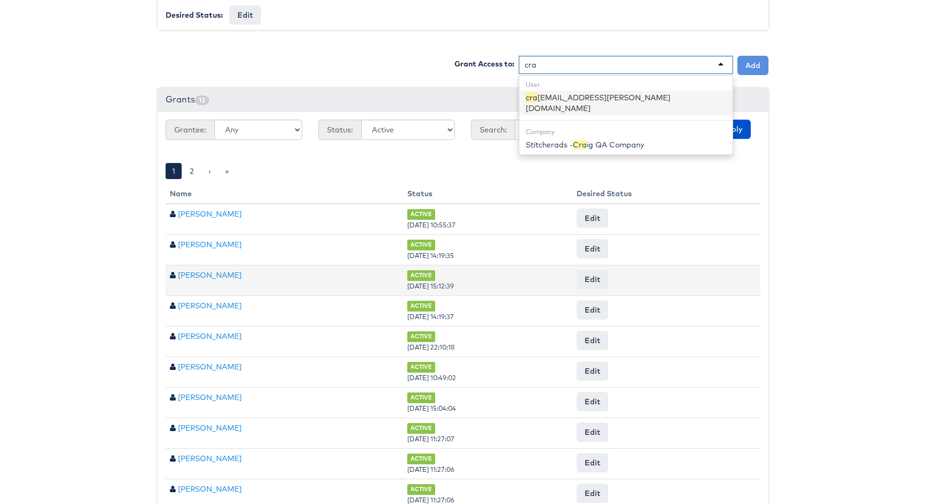
scroll to position [390, 0]
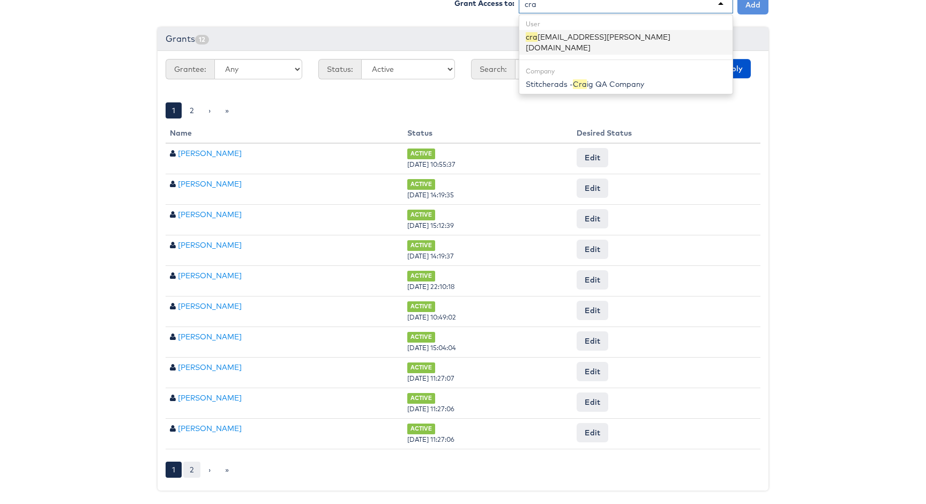
type input "cra"
click at [191, 469] on link "2" at bounding box center [191, 470] width 17 height 16
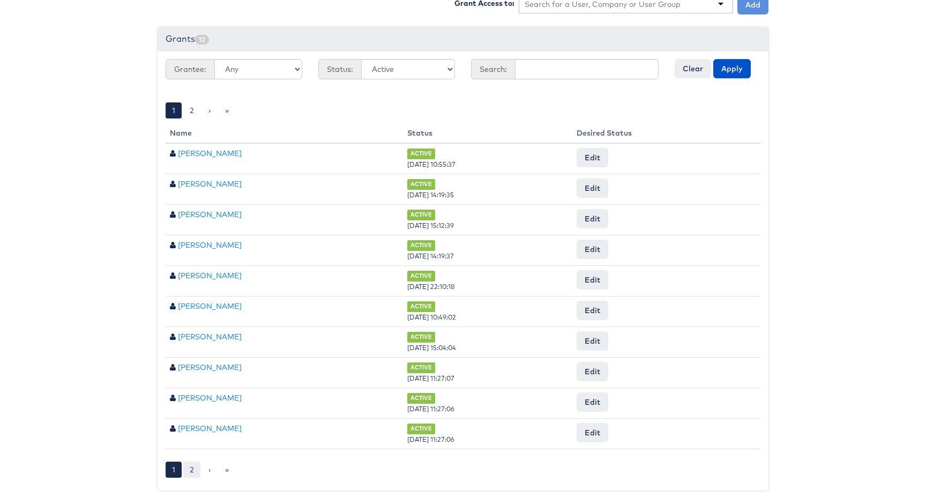
scroll to position [146, 0]
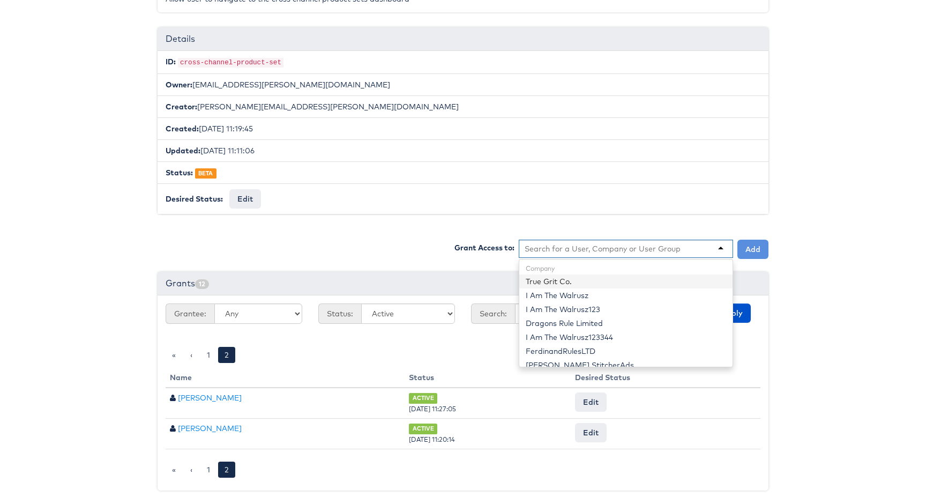
click at [582, 245] on input "text" at bounding box center [603, 248] width 157 height 11
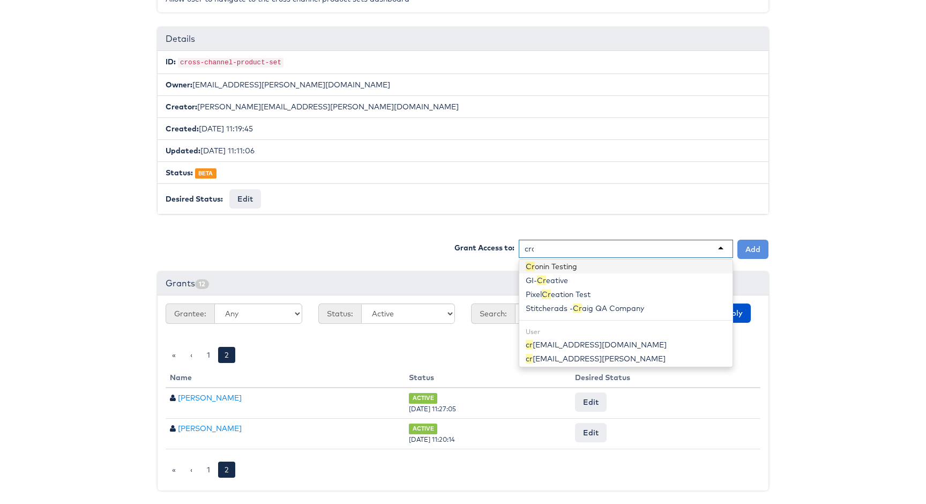
scroll to position [0, 0]
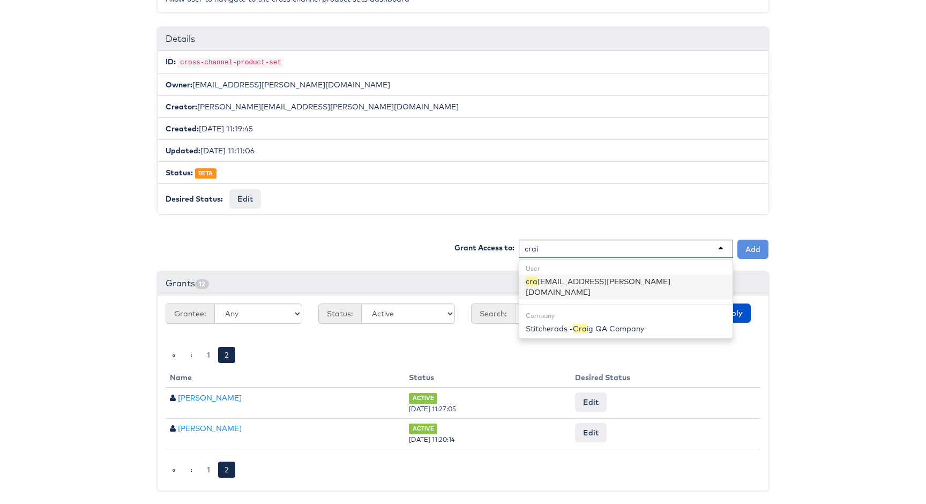
type input "[PERSON_NAME]"
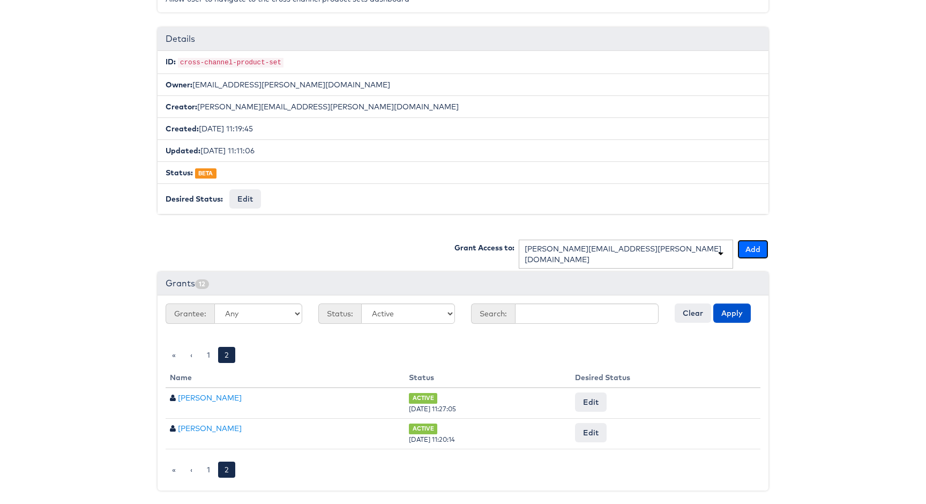
click at [752, 251] on button "Add" at bounding box center [753, 249] width 31 height 19
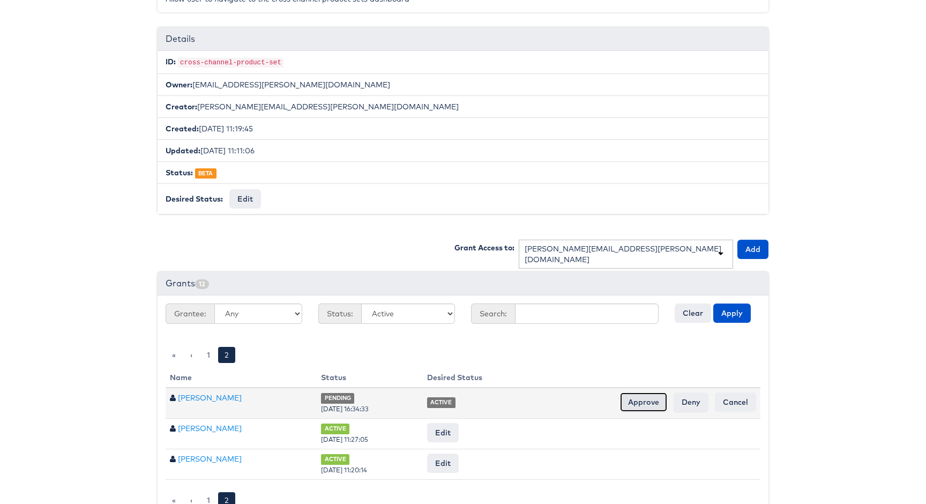
click at [649, 400] on input "Approve" at bounding box center [643, 401] width 47 height 19
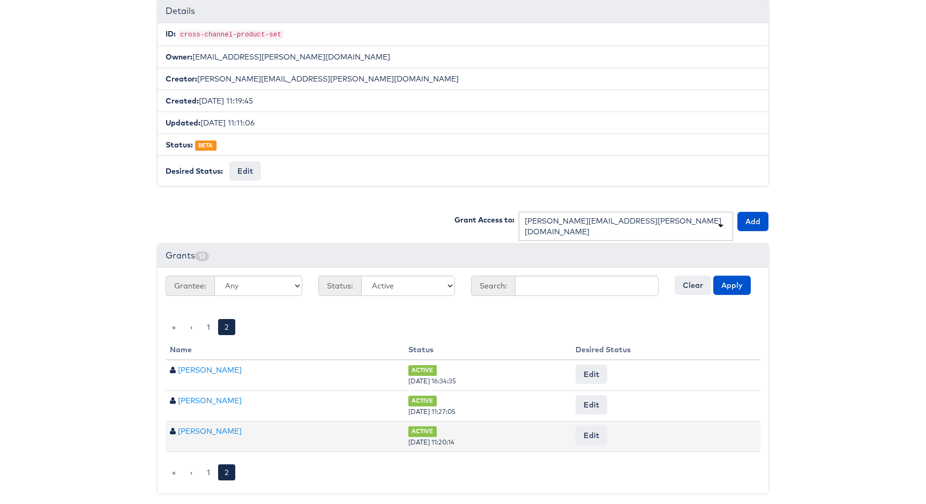
scroll to position [176, 0]
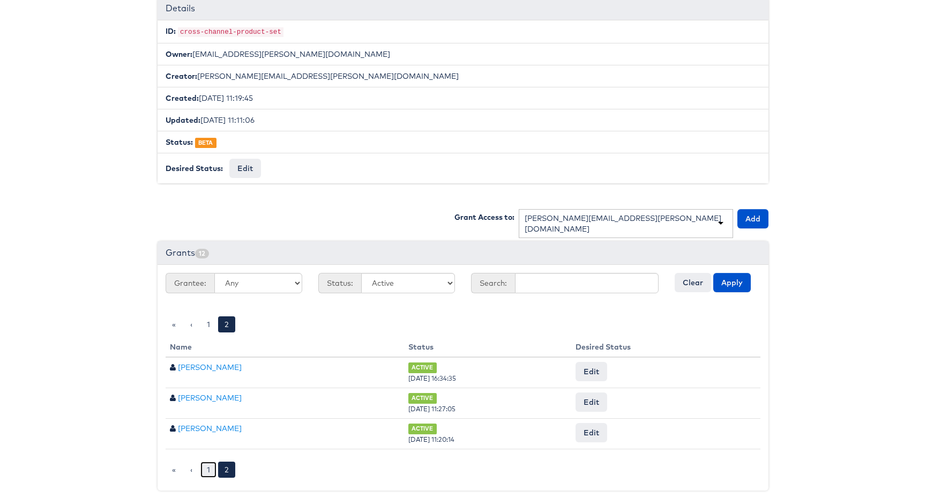
click at [213, 471] on link "1" at bounding box center [208, 470] width 16 height 16
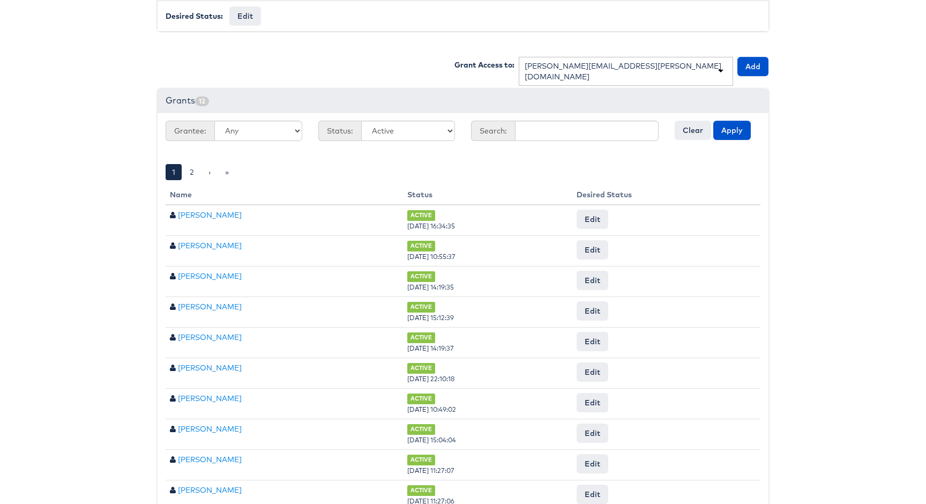
scroll to position [324, 0]
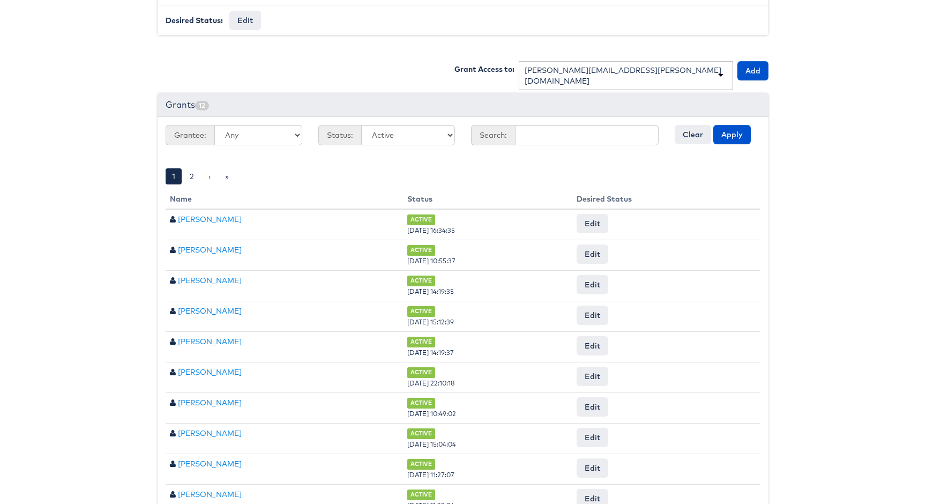
click at [631, 65] on div "[PERSON_NAME][EMAIL_ADDRESS][PERSON_NAME][DOMAIN_NAME]" at bounding box center [626, 75] width 214 height 29
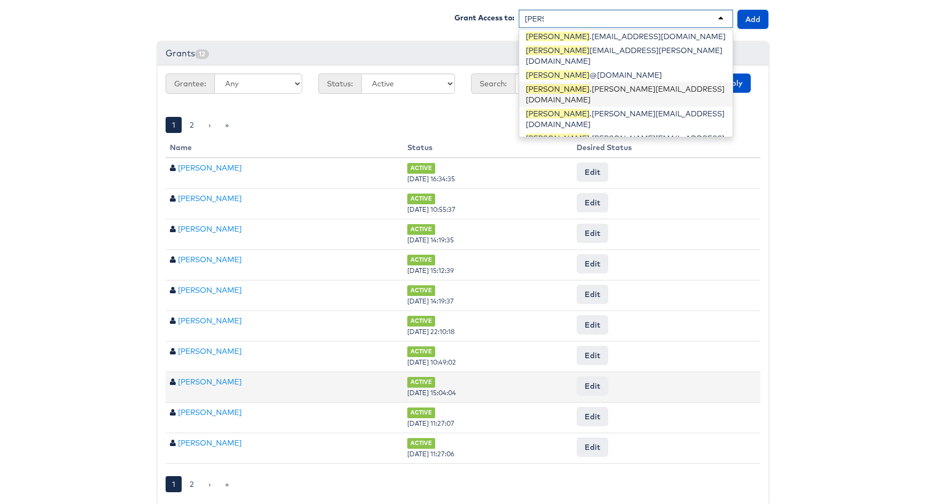
scroll to position [390, 0]
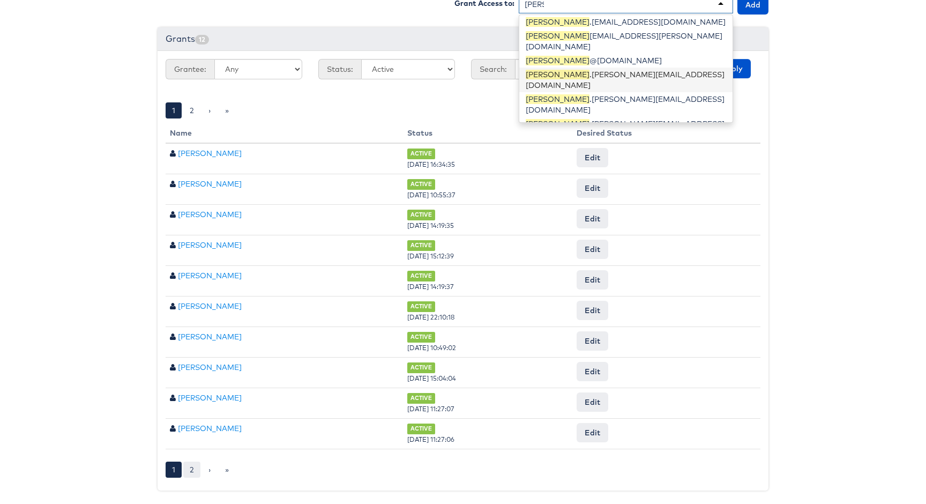
type input "[PERSON_NAME]"
click at [195, 465] on link "2" at bounding box center [191, 470] width 17 height 16
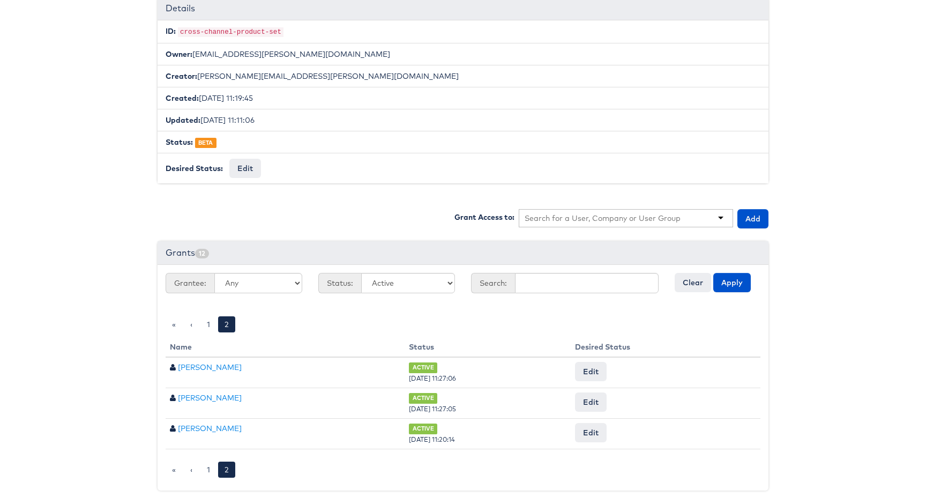
click at [563, 213] on input "text" at bounding box center [603, 218] width 157 height 11
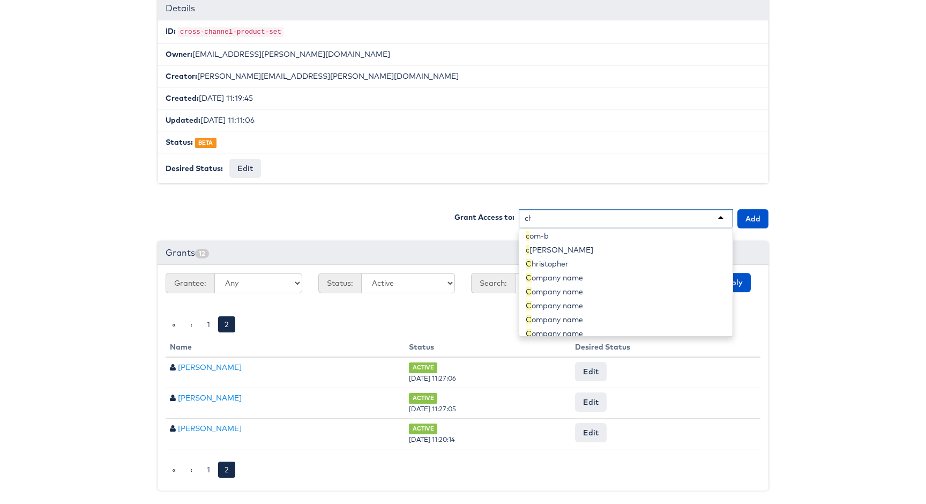
scroll to position [15, 0]
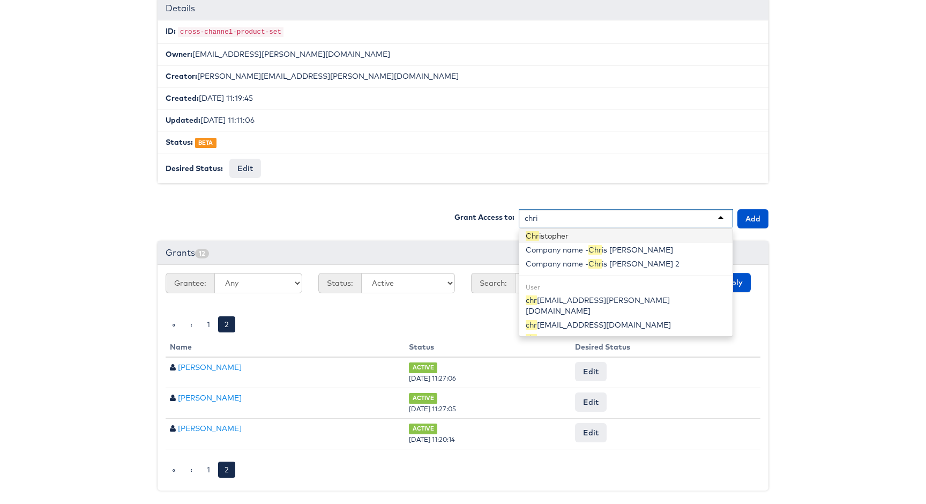
type input "[PERSON_NAME]"
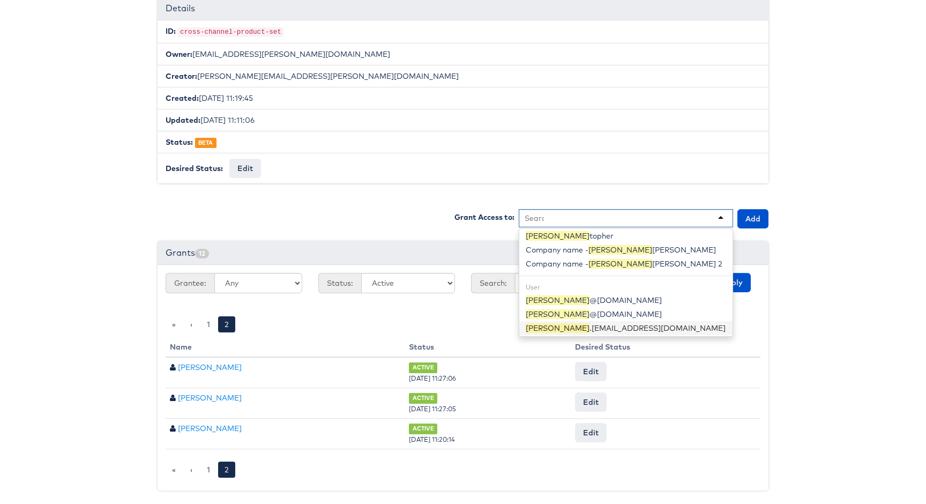
scroll to position [0, 0]
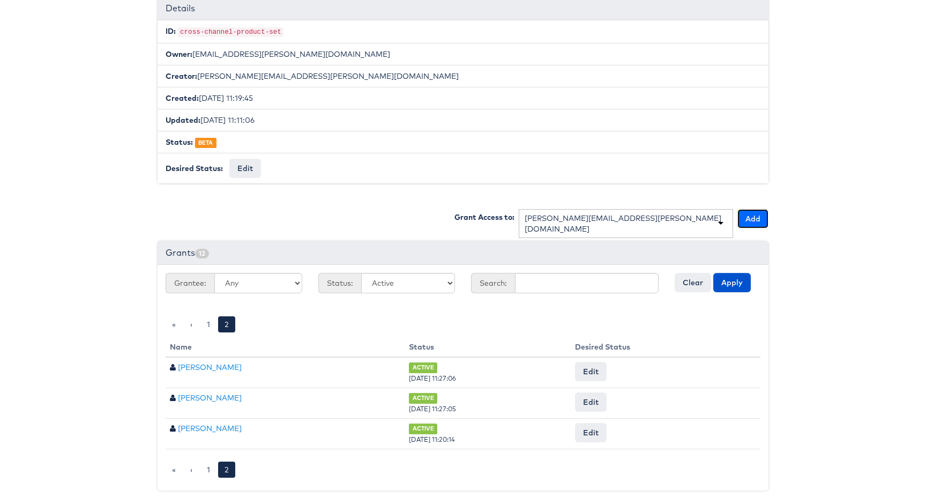
click at [756, 216] on button "Add" at bounding box center [753, 218] width 31 height 19
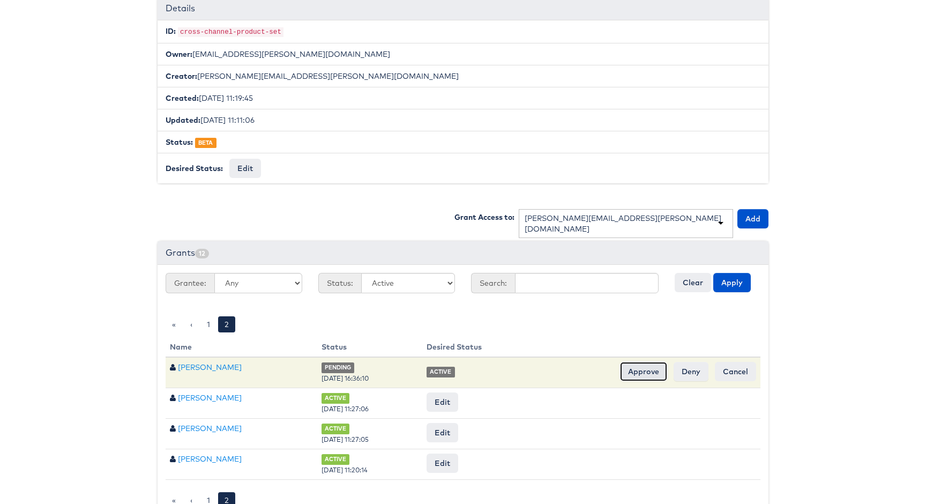
click at [648, 371] on input "Approve" at bounding box center [643, 371] width 47 height 19
